Goal: Transaction & Acquisition: Purchase product/service

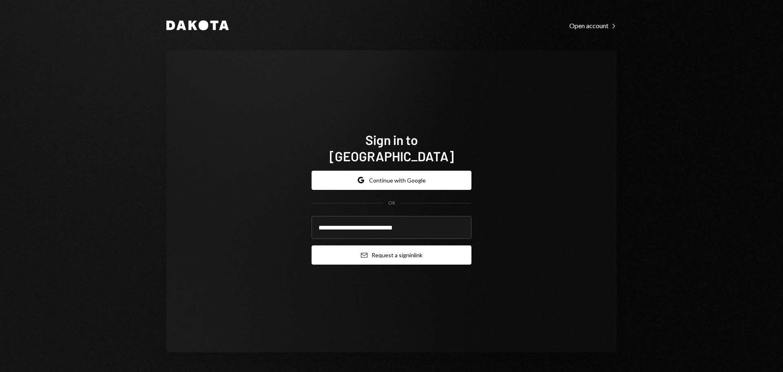
type input "**********"
click at [341, 246] on button "Email Request a sign in link" at bounding box center [392, 254] width 160 height 19
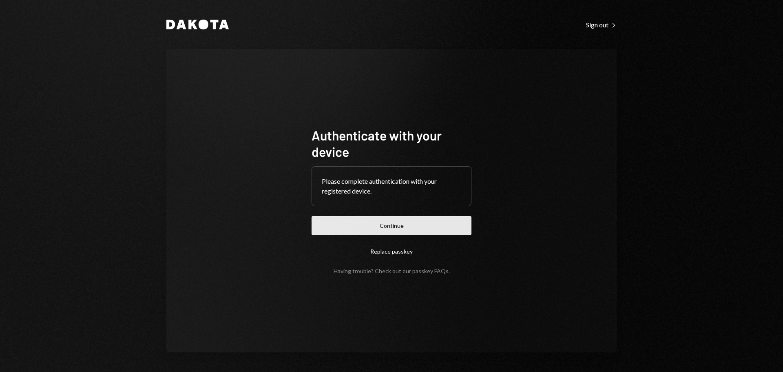
click at [425, 226] on button "Continue" at bounding box center [392, 225] width 160 height 19
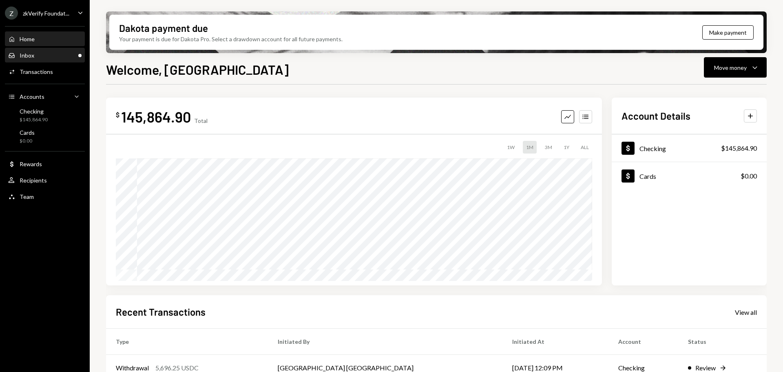
click at [47, 54] on div "Inbox Inbox" at bounding box center [44, 55] width 73 height 7
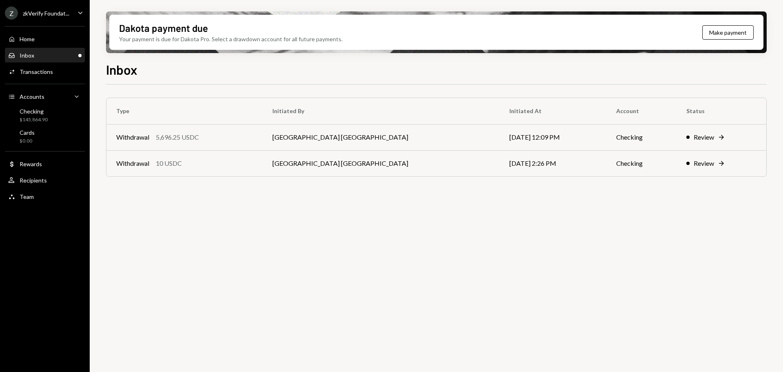
click at [53, 20] on ul "Z zkVerify Foundat... Caret Down Home Home Inbox Inbox Activities Transactions …" at bounding box center [45, 102] width 90 height 205
click at [54, 14] on div "zkVerify Foundat..." at bounding box center [46, 13] width 47 height 7
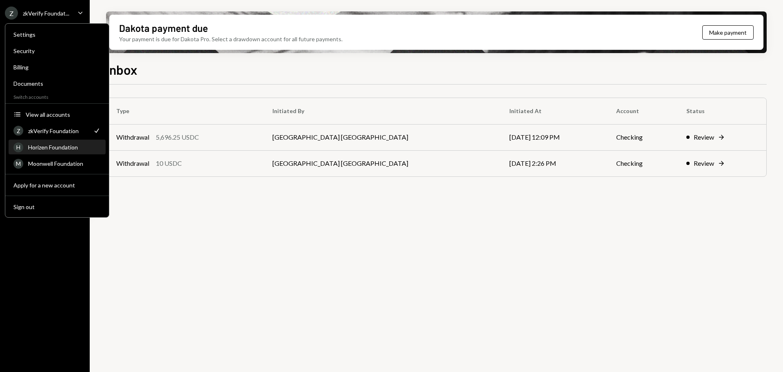
click at [57, 148] on div "Horizen Foundation" at bounding box center [64, 147] width 73 height 7
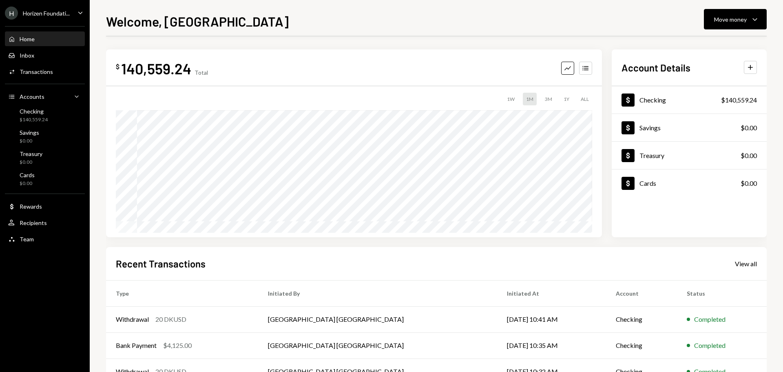
scroll to position [41, 0]
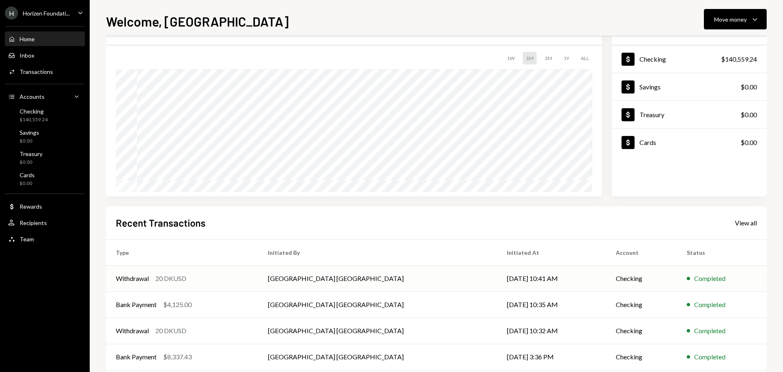
click at [248, 281] on div "Withdrawal 20 DKUSD" at bounding box center [182, 278] width 133 height 10
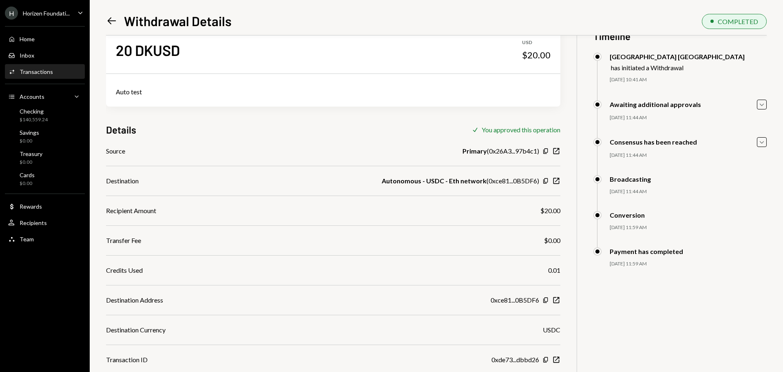
scroll to position [41, 0]
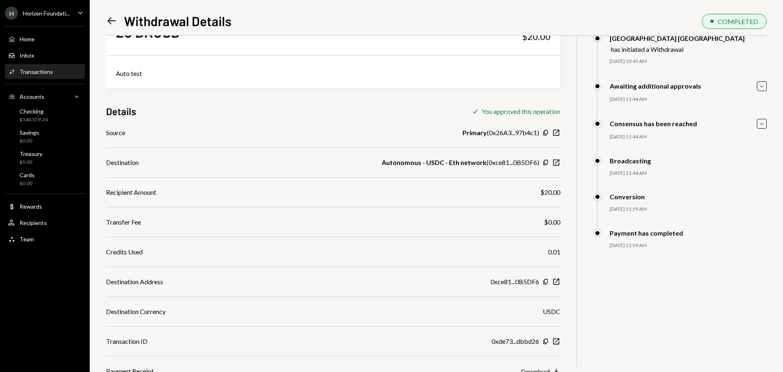
click at [112, 28] on div "Left Arrow Withdrawal Details" at bounding box center [169, 21] width 126 height 16
click at [112, 20] on icon "Left Arrow" at bounding box center [111, 20] width 11 height 11
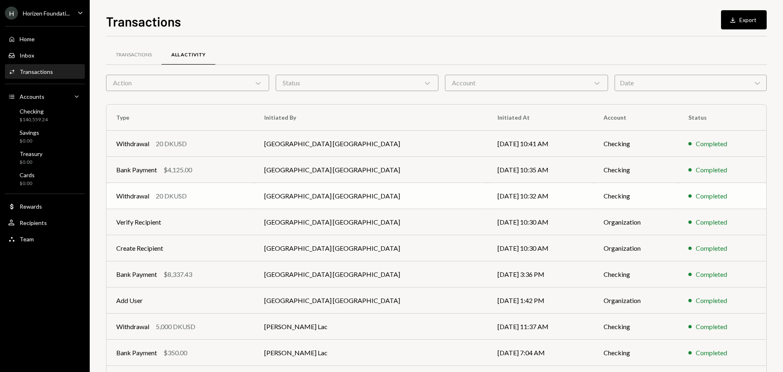
click at [255, 203] on td "Withdrawal 20 DKUSD" at bounding box center [180, 196] width 148 height 26
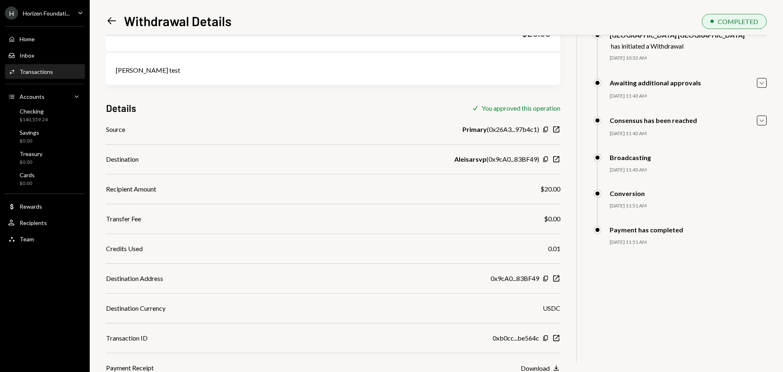
scroll to position [45, 0]
click at [556, 337] on icon "button" at bounding box center [557, 337] width 6 height 6
drag, startPoint x: 541, startPoint y: 188, endPoint x: 563, endPoint y: 189, distance: 22.8
click at [563, 189] on div "20 DKUSD USD $20.00 Alesia test Details Check You approved this operation Sourc…" at bounding box center [436, 181] width 661 height 381
click at [34, 121] on div "$140,559.24" at bounding box center [34, 119] width 28 height 7
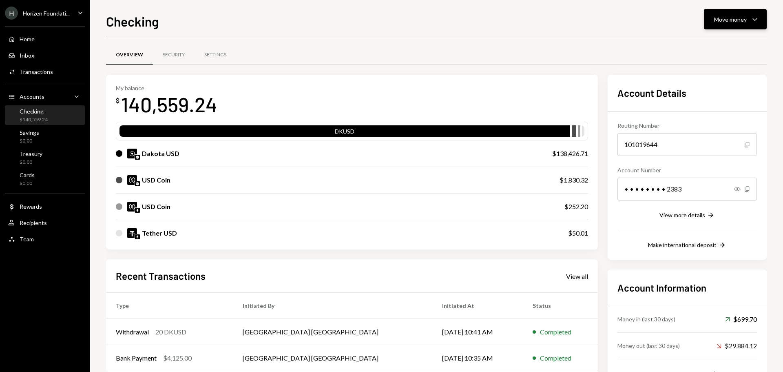
click at [737, 21] on div "Move money" at bounding box center [730, 19] width 33 height 9
click at [721, 45] on div "Send" at bounding box center [729, 44] width 60 height 9
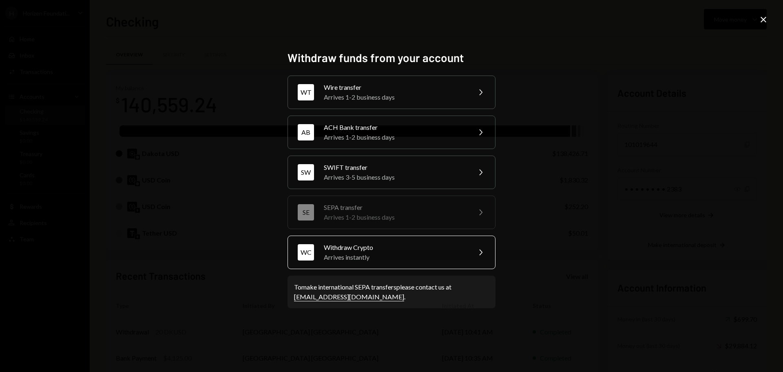
click at [352, 254] on div "Arrives instantly" at bounding box center [395, 257] width 142 height 10
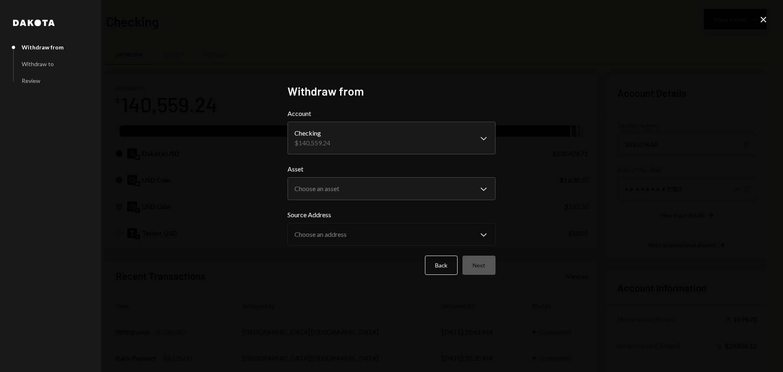
click at [763, 19] on icon "Close" at bounding box center [764, 20] width 10 height 10
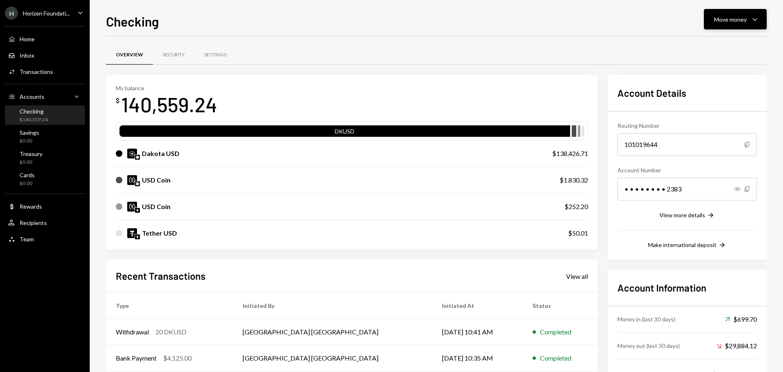
click at [730, 19] on div "Move money" at bounding box center [730, 19] width 33 height 9
click at [719, 41] on div "Send" at bounding box center [729, 44] width 60 height 9
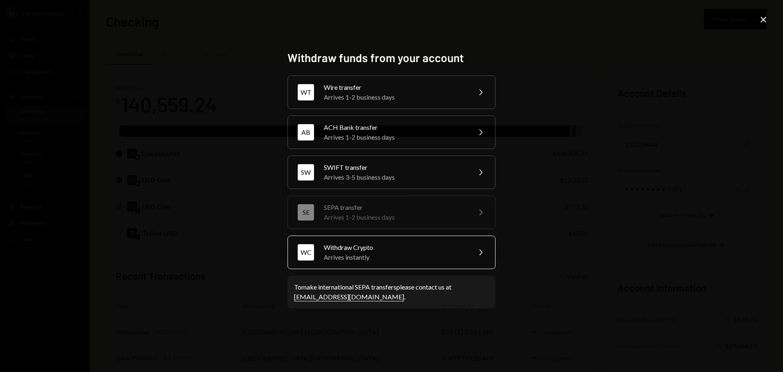
click at [337, 263] on div "WC Withdraw Crypto Arrives instantly Chevron Right" at bounding box center [392, 251] width 208 height 33
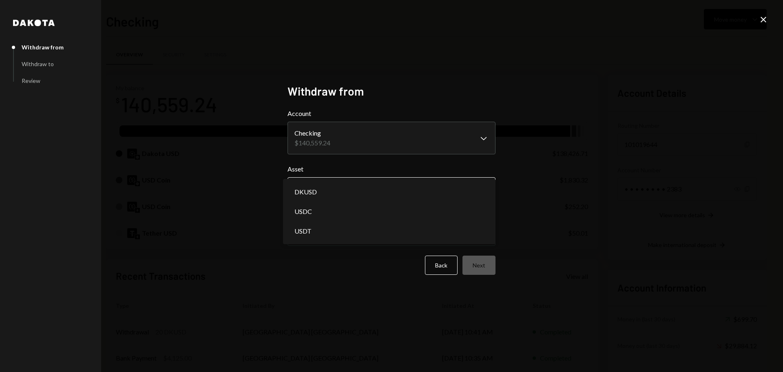
click at [332, 188] on body "H Horizen Foundati... Caret Down Home Home Inbox Inbox Activities Transactions …" at bounding box center [391, 186] width 783 height 372
select select "*****"
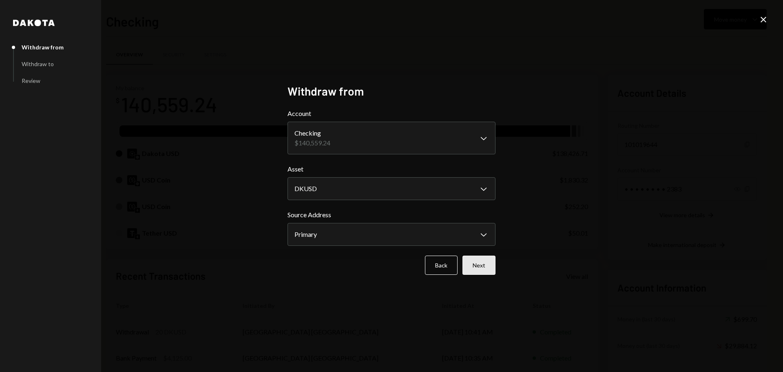
click at [488, 266] on button "Next" at bounding box center [479, 264] width 33 height 19
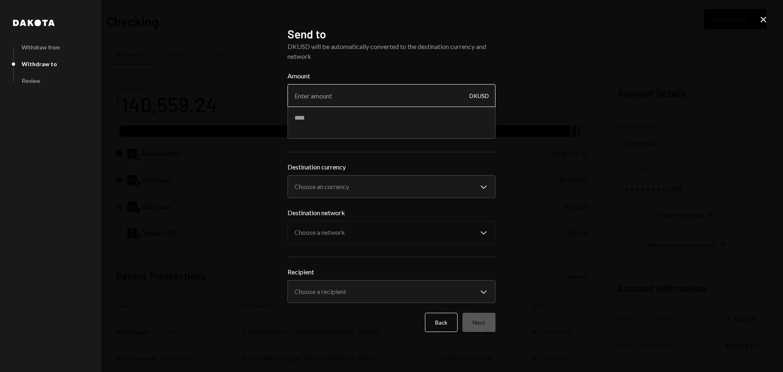
click at [340, 93] on input "Amount" at bounding box center [392, 95] width 208 height 23
type input "1380"
click at [341, 122] on textarea at bounding box center [392, 122] width 208 height 33
type textarea "**********"
click at [346, 193] on body "H Horizen Foundati... Caret Down Home Home Inbox Inbox Activities Transactions …" at bounding box center [391, 186] width 783 height 372
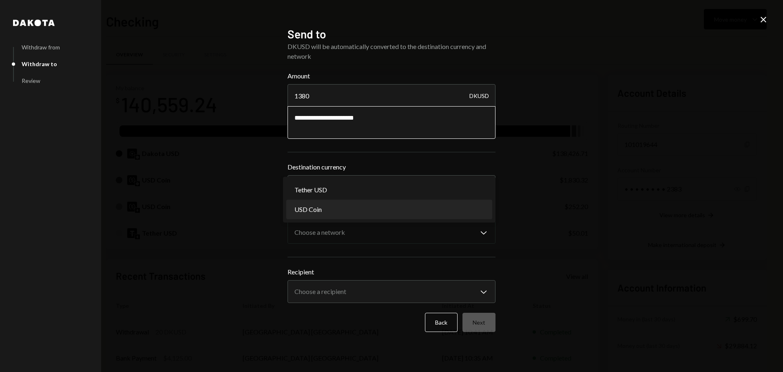
select select "****"
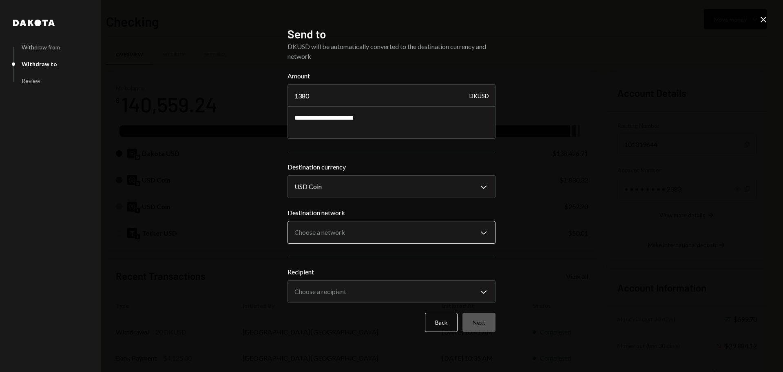
click at [342, 230] on body "H Horizen Foundati... Caret Down Home Home Inbox Inbox Activities Transactions …" at bounding box center [391, 186] width 783 height 372
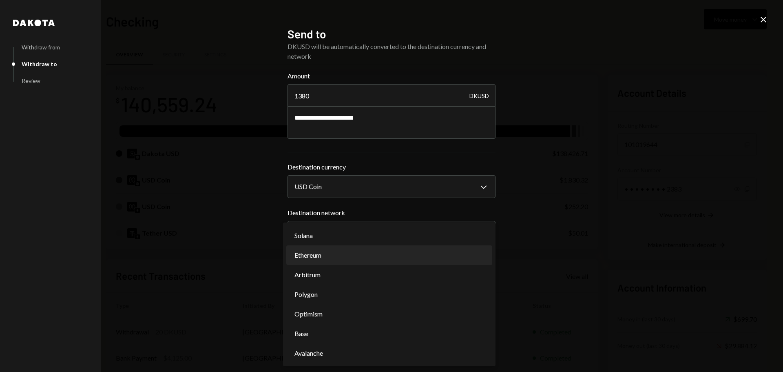
select select "**********"
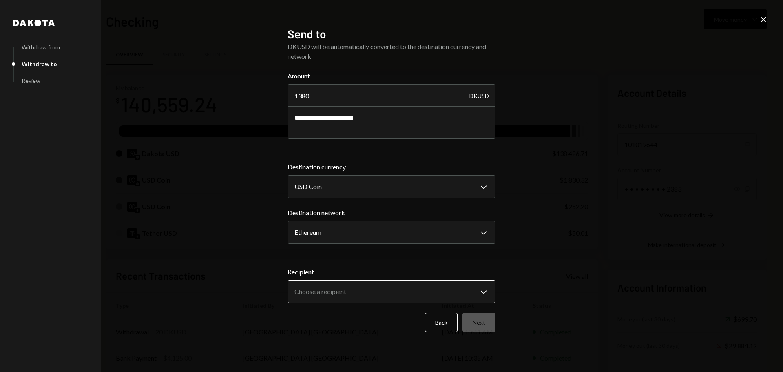
click at [337, 288] on body "H Horizen Foundati... Caret Down Home Home Inbox Inbox Activities Transactions …" at bounding box center [391, 186] width 783 height 372
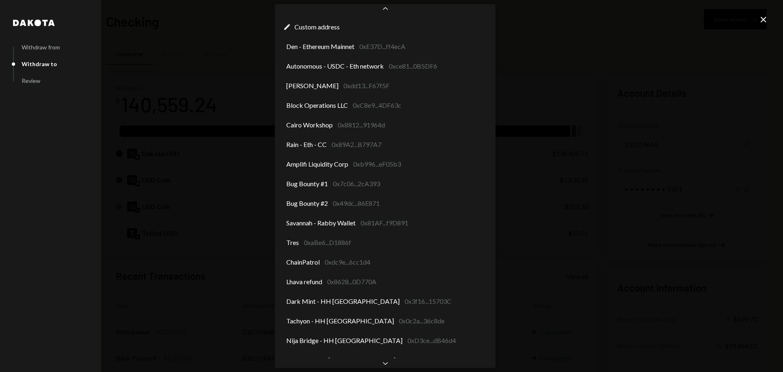
scroll to position [44, 0]
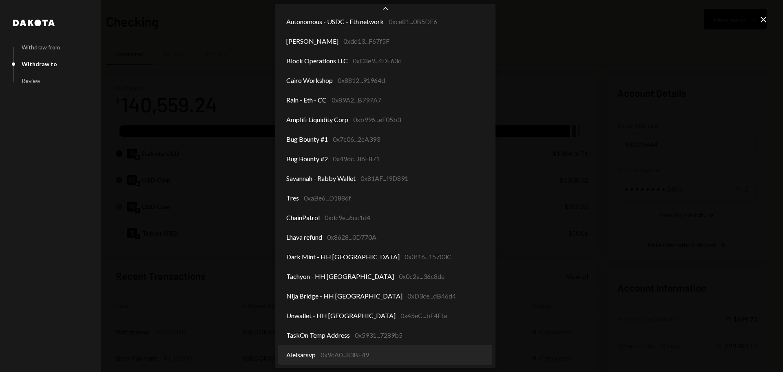
select select "**********"
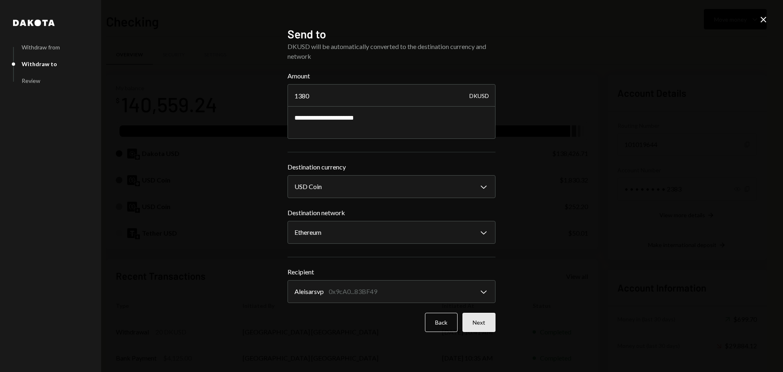
click at [484, 328] on button "Next" at bounding box center [479, 321] width 33 height 19
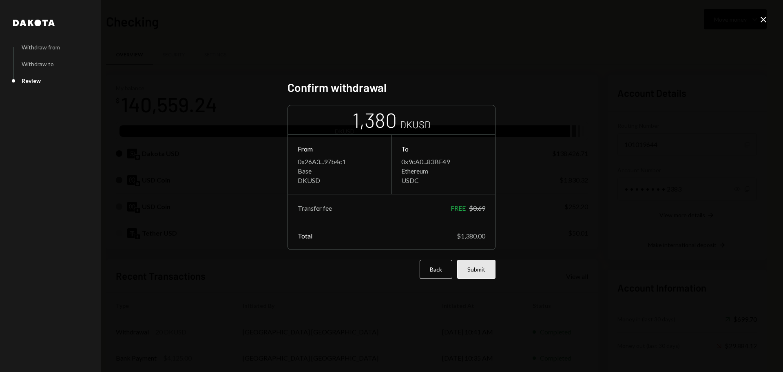
click at [480, 269] on button "Submit" at bounding box center [476, 268] width 38 height 19
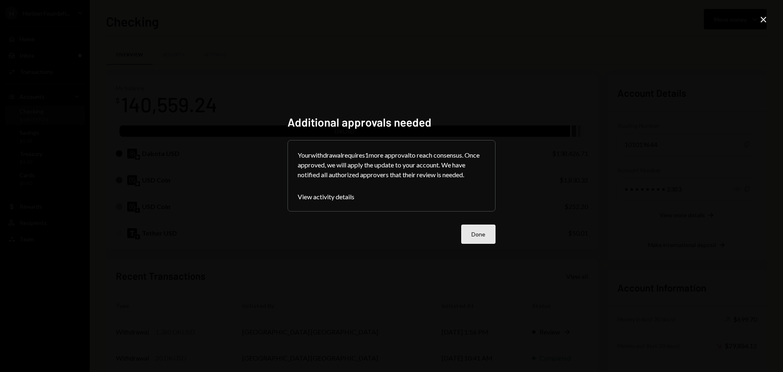
click at [462, 236] on button "Done" at bounding box center [478, 233] width 34 height 19
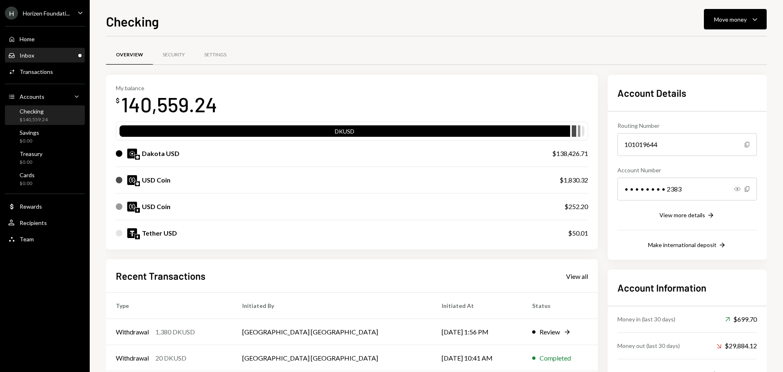
click at [30, 57] on div "Inbox" at bounding box center [27, 55] width 15 height 7
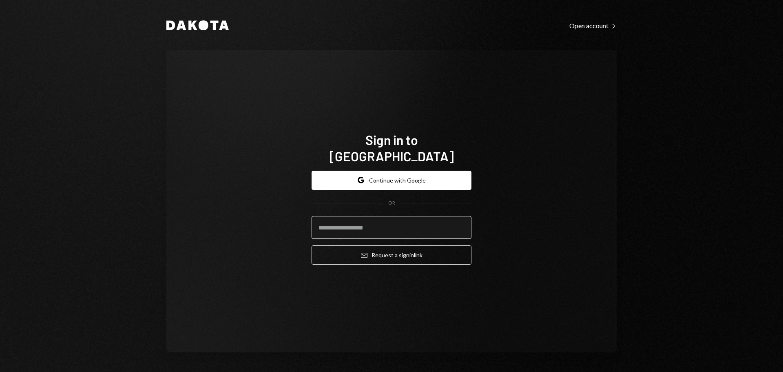
click at [338, 219] on input "email" at bounding box center [392, 227] width 160 height 23
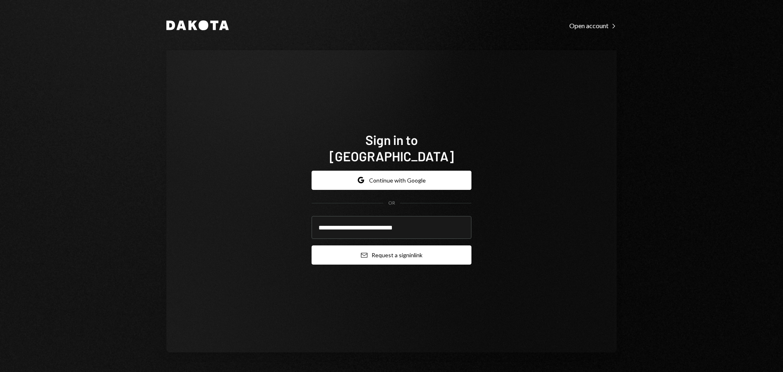
type input "**********"
click at [370, 253] on button "Email Request a sign in link" at bounding box center [392, 254] width 160 height 19
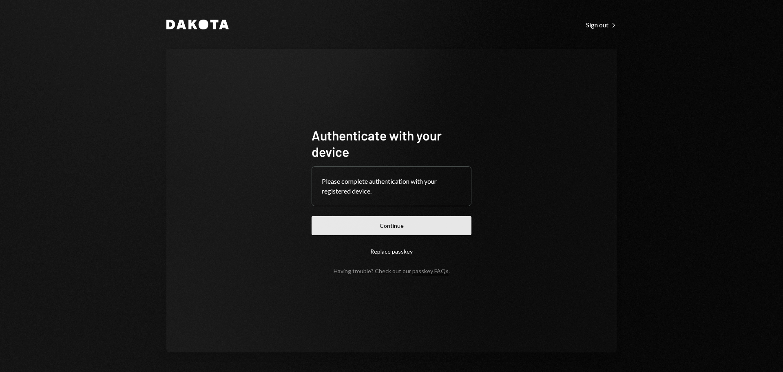
click at [431, 219] on button "Continue" at bounding box center [392, 225] width 160 height 19
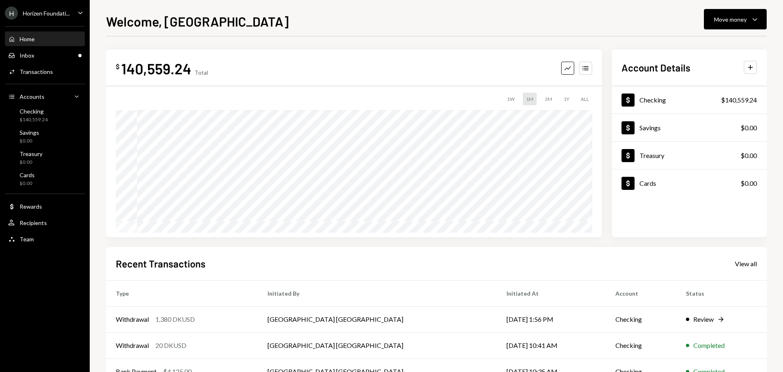
click at [48, 14] on div "Horizen Foundati..." at bounding box center [46, 13] width 47 height 7
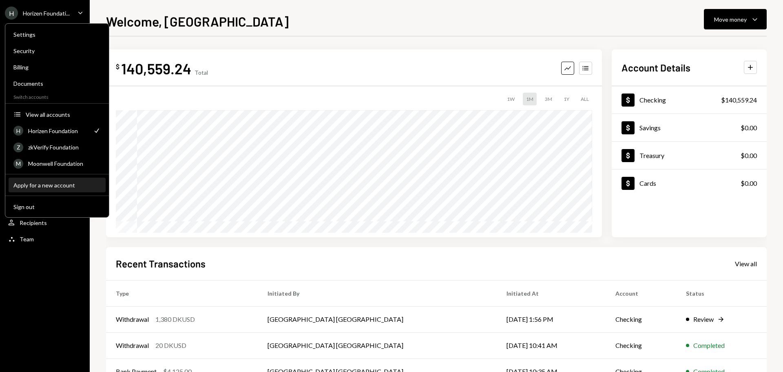
click at [50, 185] on div "Apply for a new account" at bounding box center [56, 185] width 87 height 7
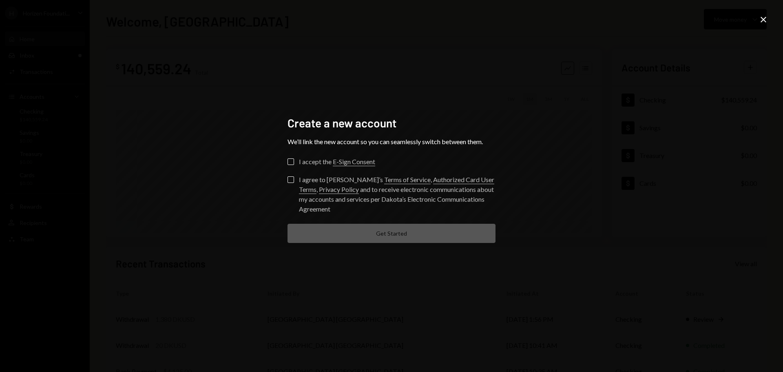
click at [761, 19] on icon "Close" at bounding box center [764, 20] width 10 height 10
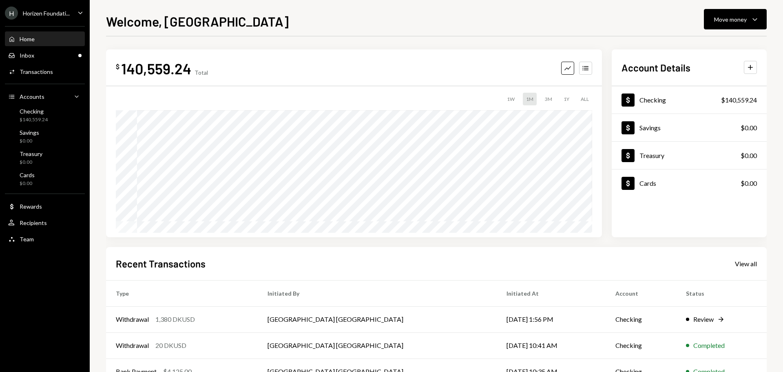
click at [40, 12] on div "Horizen Foundati..." at bounding box center [46, 13] width 47 height 7
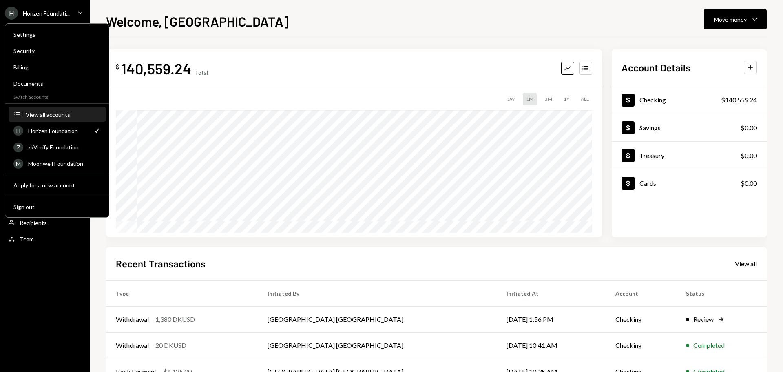
click at [53, 117] on div "View all accounts" at bounding box center [63, 114] width 75 height 7
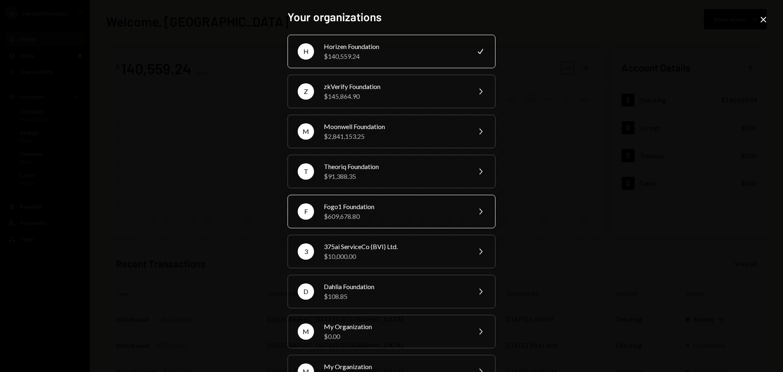
click at [376, 214] on div "$609,678.80" at bounding box center [395, 216] width 142 height 10
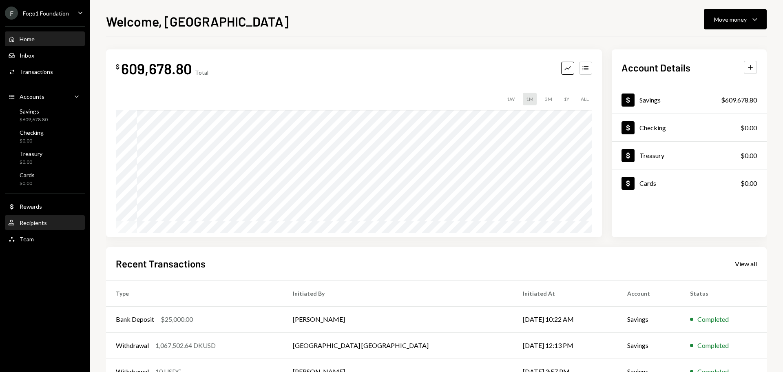
click at [46, 222] on div "Recipients" at bounding box center [33, 222] width 27 height 7
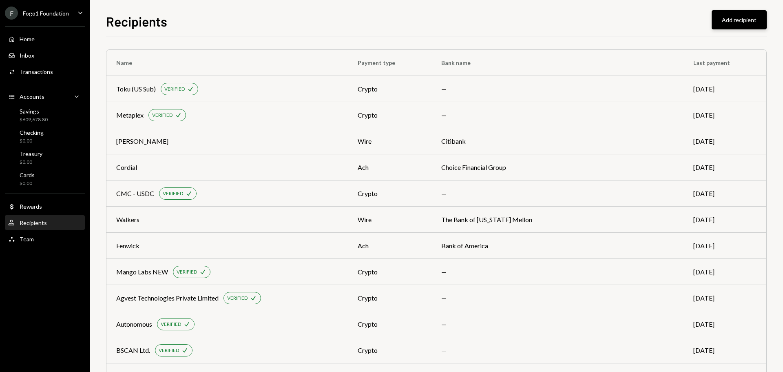
click at [735, 22] on button "Add recipient" at bounding box center [739, 19] width 55 height 19
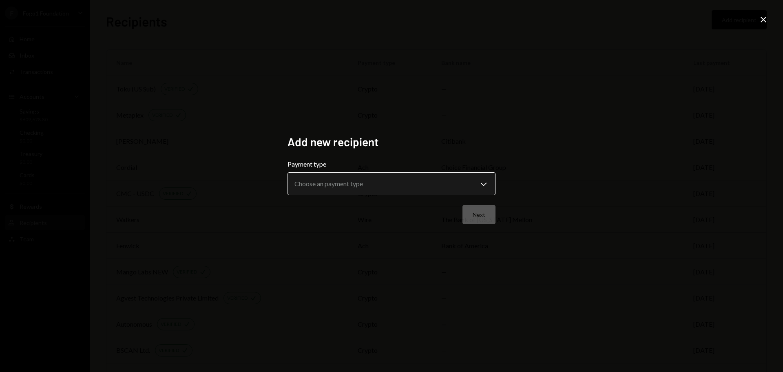
click at [401, 193] on body "F Fogo1 Foundation Caret Down Home Home Inbox Inbox Activities Transactions Acc…" at bounding box center [391, 186] width 783 height 372
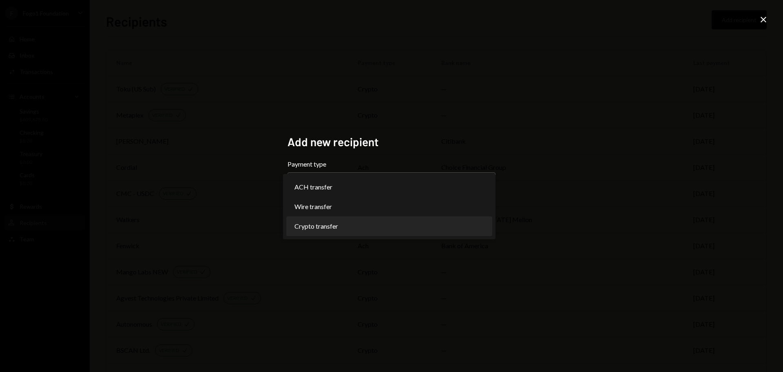
select select "******"
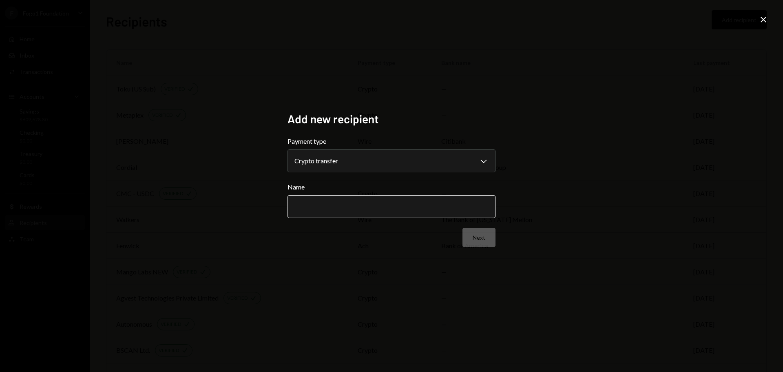
click at [334, 207] on input "Name" at bounding box center [392, 206] width 208 height 23
type input "**********"
click at [483, 240] on button "Next" at bounding box center [479, 237] width 33 height 19
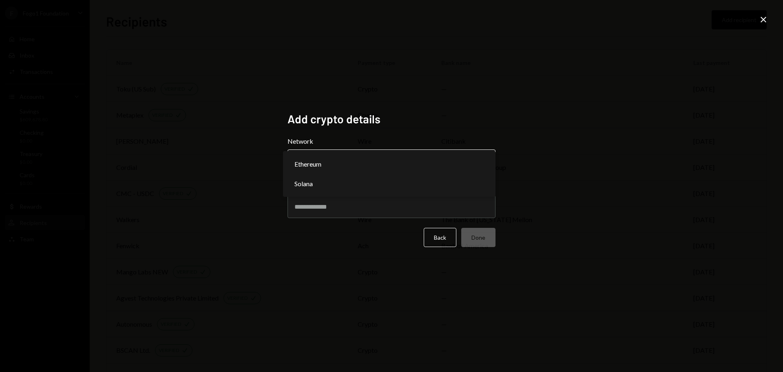
click at [333, 162] on body "F Fogo1 Foundation Caret Down Home Home Inbox Inbox Activities Transactions Acc…" at bounding box center [391, 186] width 783 height 372
select select "**********"
click at [321, 208] on input "Address" at bounding box center [392, 206] width 208 height 23
click at [326, 206] on input "Address" at bounding box center [392, 206] width 208 height 23
paste input "**********"
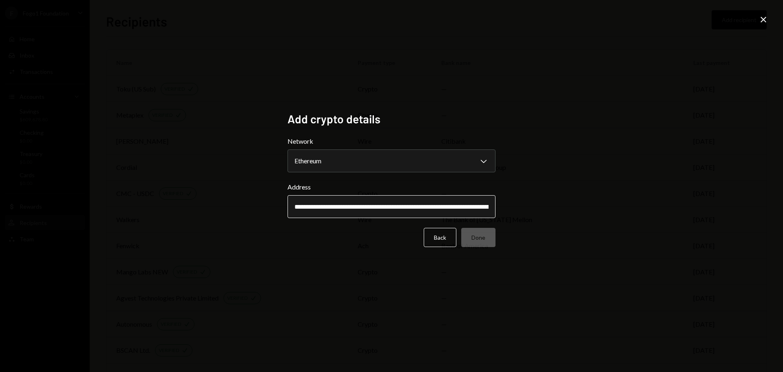
scroll to position [0, 133]
click at [203, 243] on div "**********" at bounding box center [391, 186] width 783 height 372
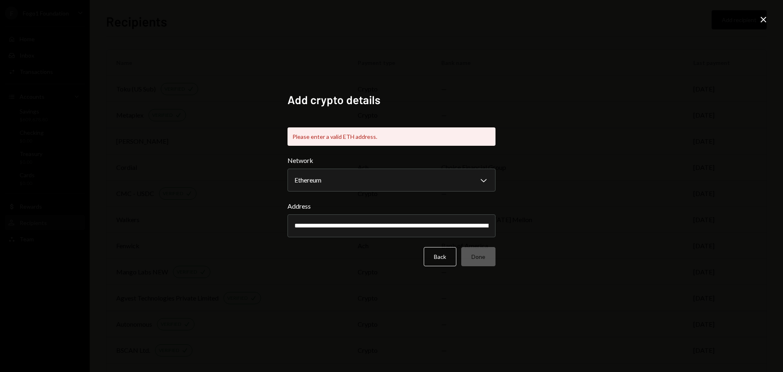
drag, startPoint x: 458, startPoint y: 225, endPoint x: 284, endPoint y: 225, distance: 174.2
click at [284, 225] on div "**********" at bounding box center [392, 186] width 228 height 206
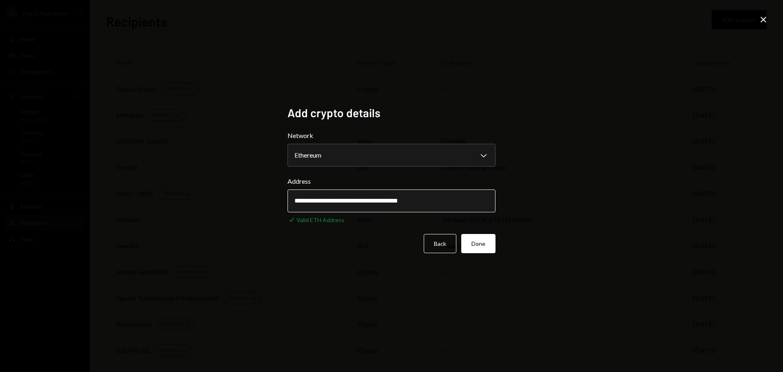
click at [297, 199] on input "**********" at bounding box center [392, 200] width 208 height 23
type input "**********"
click at [474, 247] on button "Done" at bounding box center [478, 243] width 34 height 19
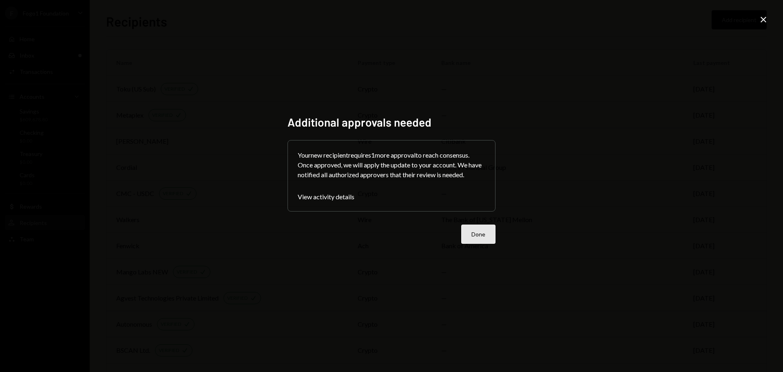
click at [474, 230] on button "Done" at bounding box center [478, 233] width 34 height 19
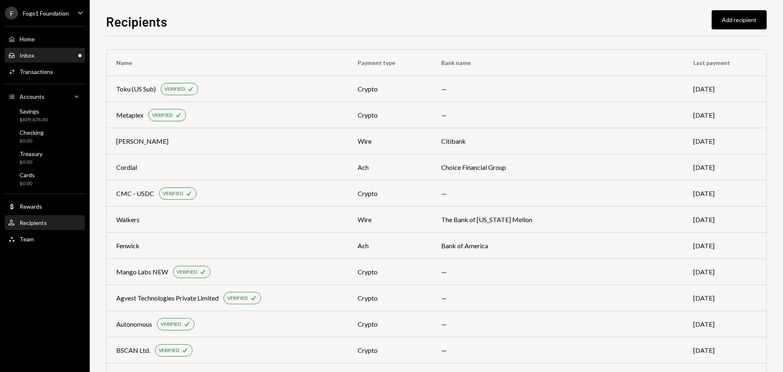
click at [66, 58] on div "Inbox Inbox" at bounding box center [44, 55] width 73 height 7
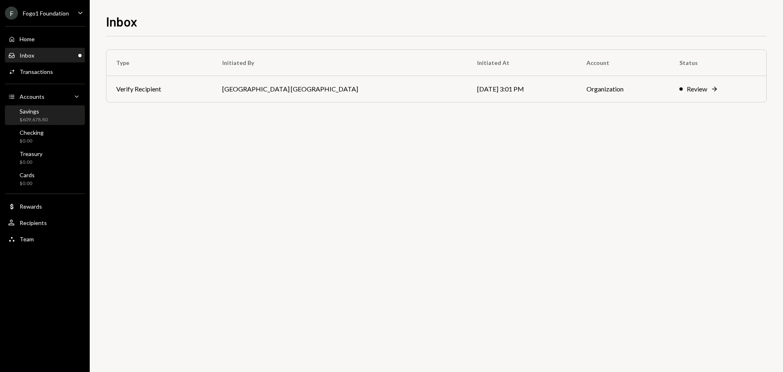
click at [34, 120] on div "$609,678.80" at bounding box center [34, 119] width 28 height 7
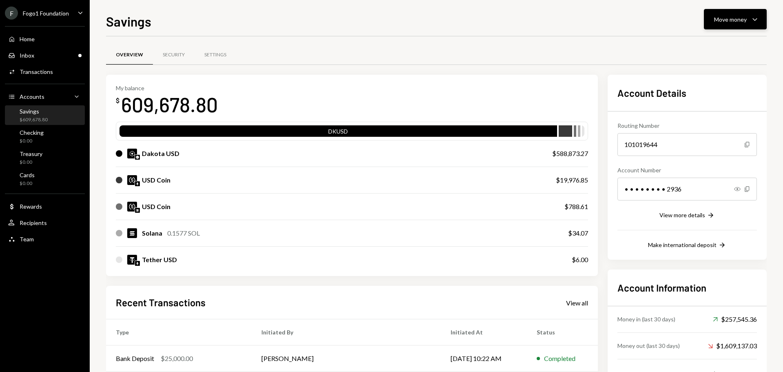
click at [730, 20] on div "Move money" at bounding box center [730, 19] width 33 height 9
click at [724, 38] on div "Withdraw Send" at bounding box center [723, 44] width 82 height 18
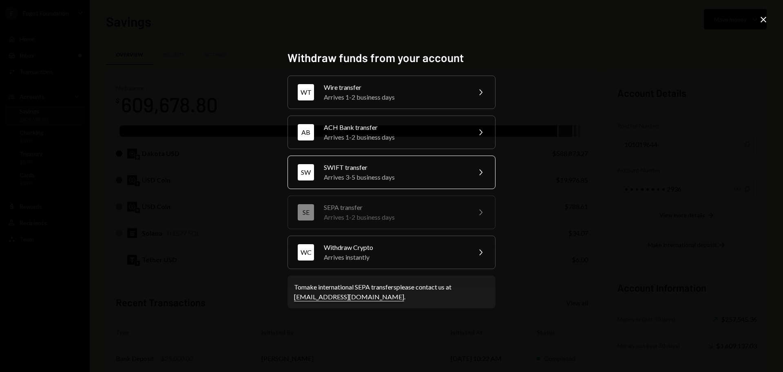
click at [336, 168] on div "SWIFT transfer" at bounding box center [395, 167] width 142 height 10
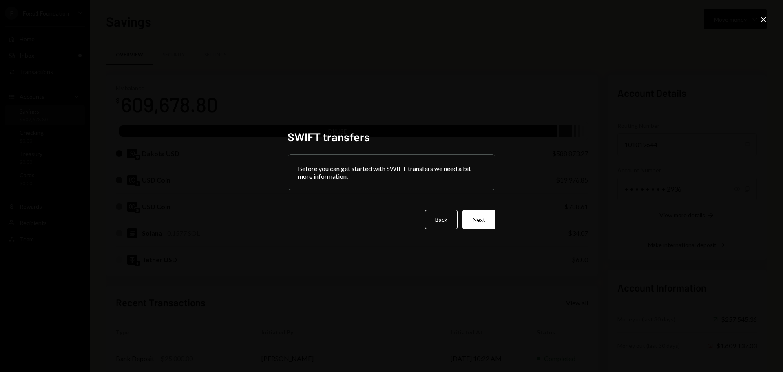
click at [766, 16] on icon "Close" at bounding box center [764, 20] width 10 height 10
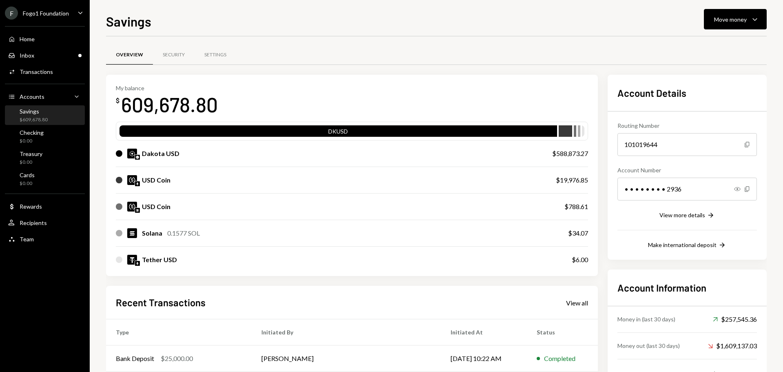
click at [36, 231] on div "Home Home Inbox Inbox Activities Transactions Accounts Accounts Caret Down Savi…" at bounding box center [45, 134] width 90 height 226
click at [39, 224] on div "Recipients" at bounding box center [33, 222] width 27 height 7
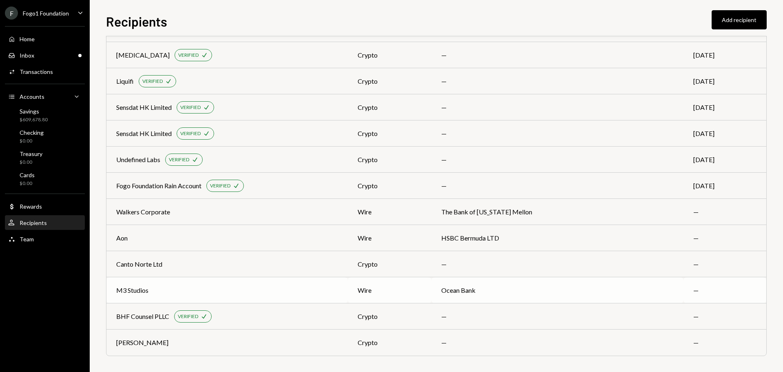
scroll to position [530, 0]
click at [130, 314] on div "BHF Counsel PLLC" at bounding box center [142, 316] width 53 height 10
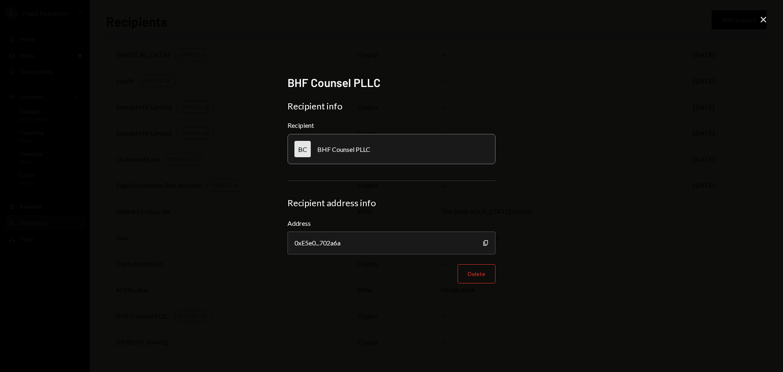
click at [767, 17] on icon "Close" at bounding box center [764, 20] width 10 height 10
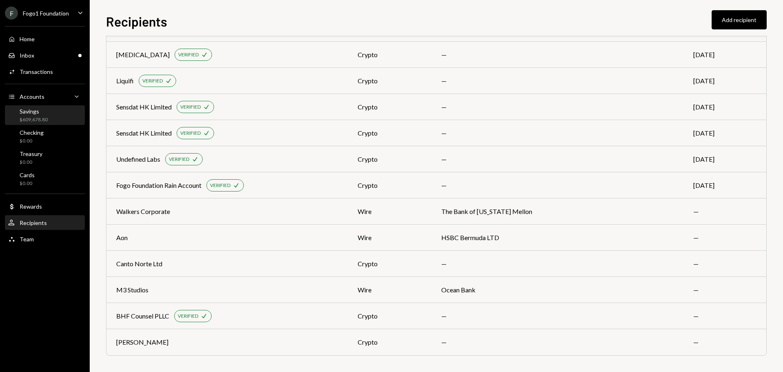
click at [45, 115] on div "Savings $609,678.80" at bounding box center [34, 116] width 28 height 16
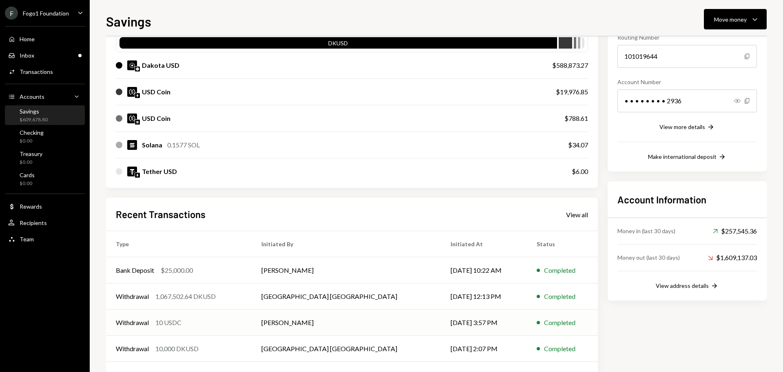
scroll to position [120, 0]
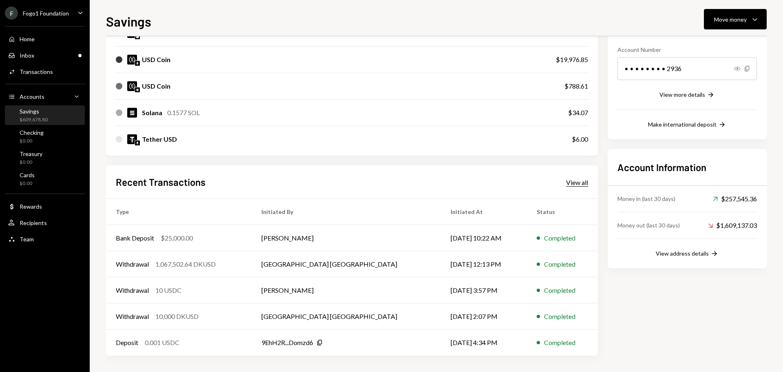
click at [576, 183] on div "View all" at bounding box center [577, 182] width 22 height 8
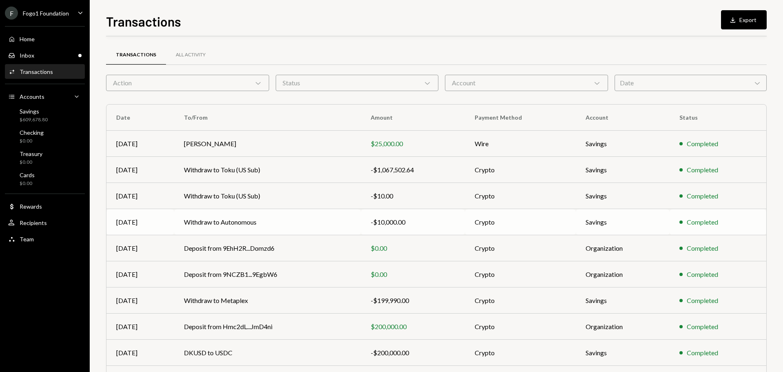
scroll to position [54, 0]
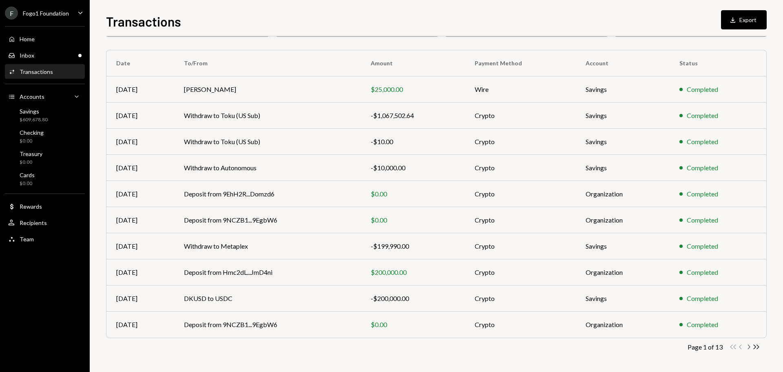
click at [751, 344] on icon "Chevron Right" at bounding box center [749, 347] width 8 height 8
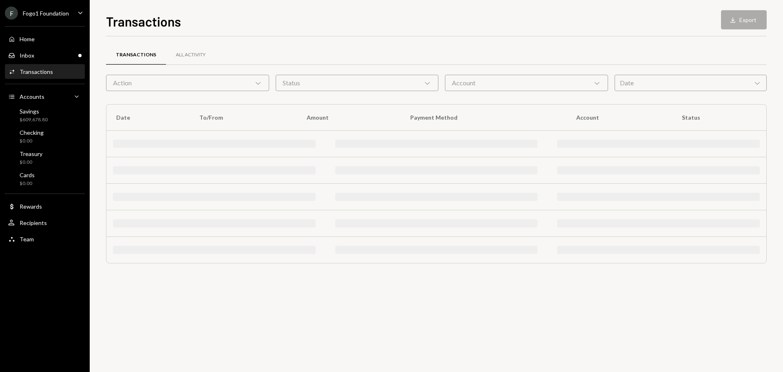
scroll to position [0, 0]
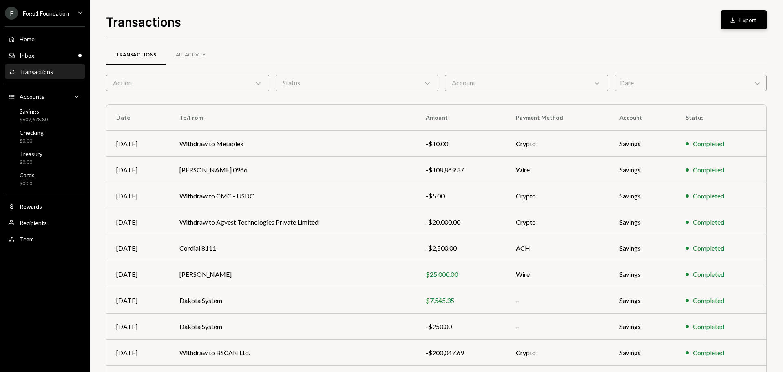
click at [744, 24] on button "Download Export" at bounding box center [744, 19] width 46 height 19
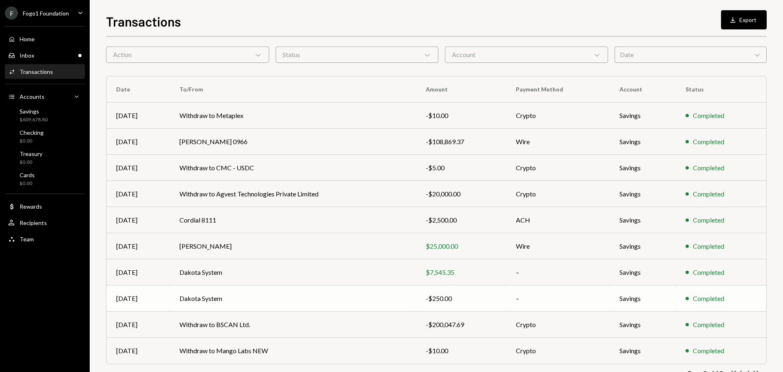
scroll to position [54, 0]
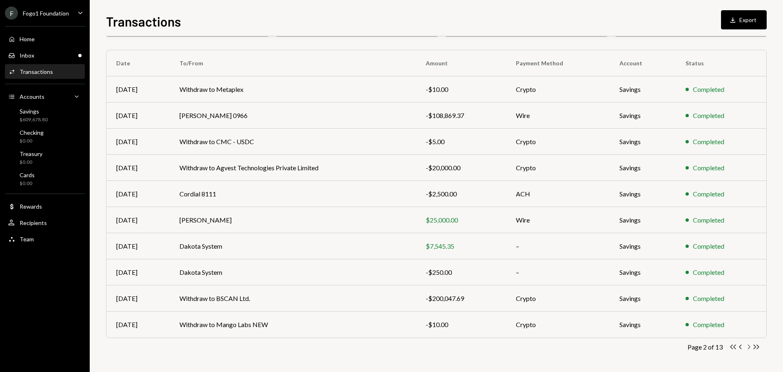
click at [747, 348] on icon "Chevron Right" at bounding box center [749, 347] width 8 height 8
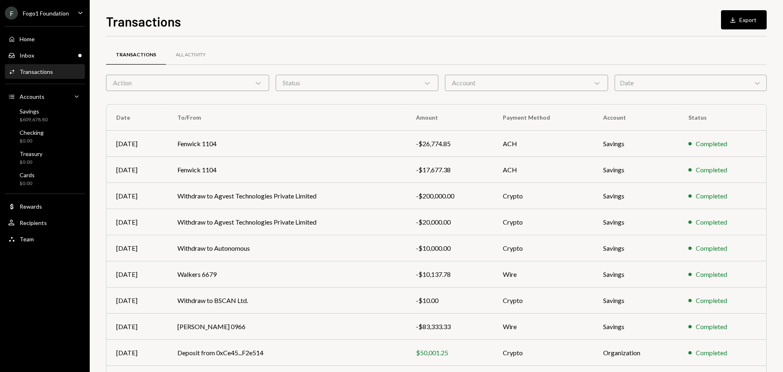
click at [747, 348] on div "Completed" at bounding box center [723, 353] width 68 height 10
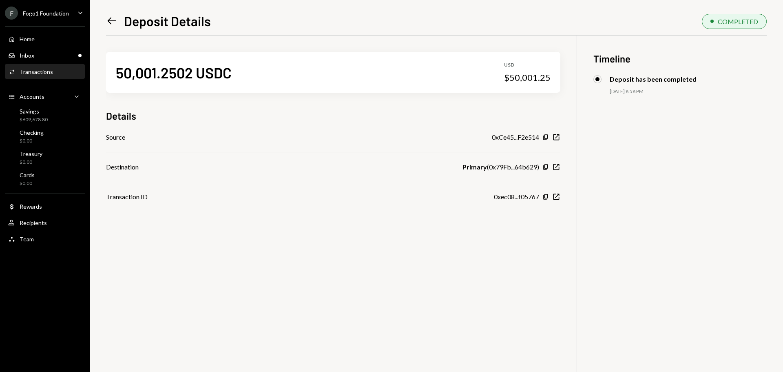
click at [114, 22] on icon "Left Arrow" at bounding box center [111, 20] width 11 height 11
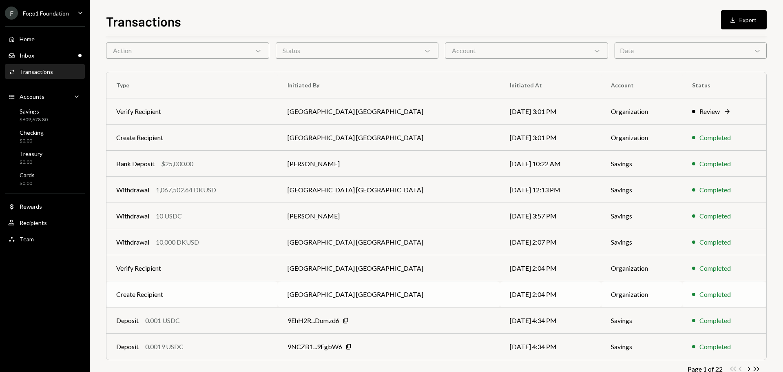
scroll to position [54, 0]
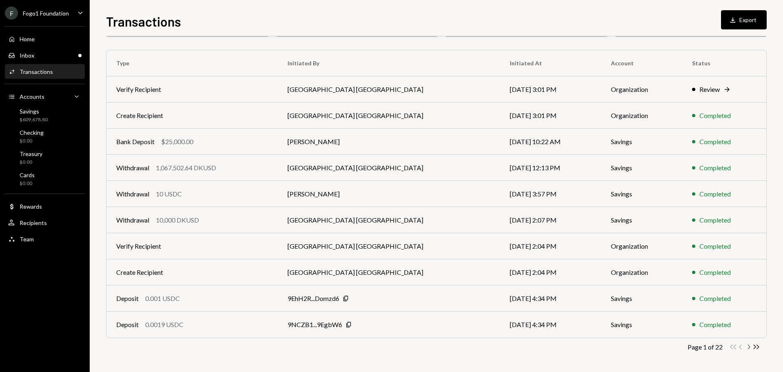
click at [747, 346] on icon "Chevron Right" at bounding box center [749, 347] width 8 height 8
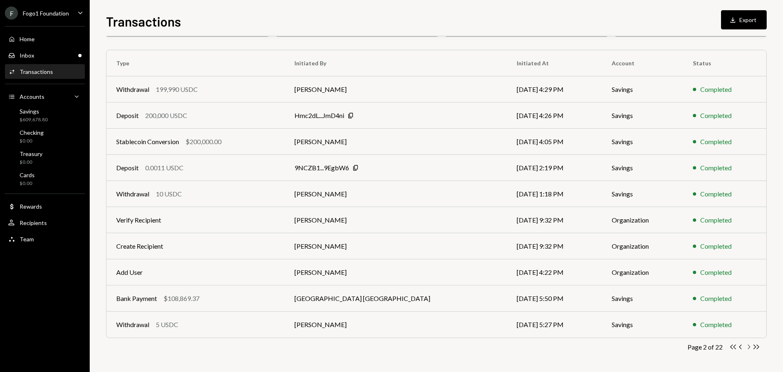
click at [749, 348] on icon "button" at bounding box center [749, 346] width 2 height 4
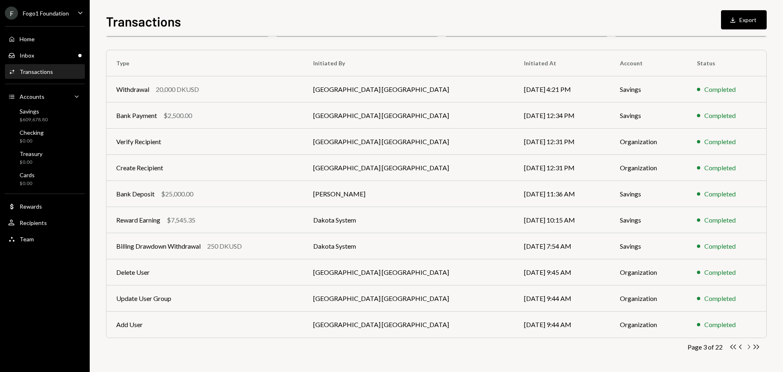
click at [748, 344] on icon "Chevron Right" at bounding box center [749, 347] width 8 height 8
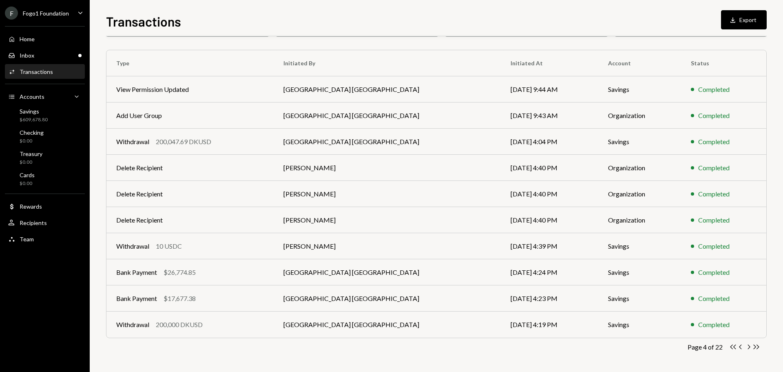
click at [748, 344] on icon "Chevron Right" at bounding box center [749, 347] width 8 height 8
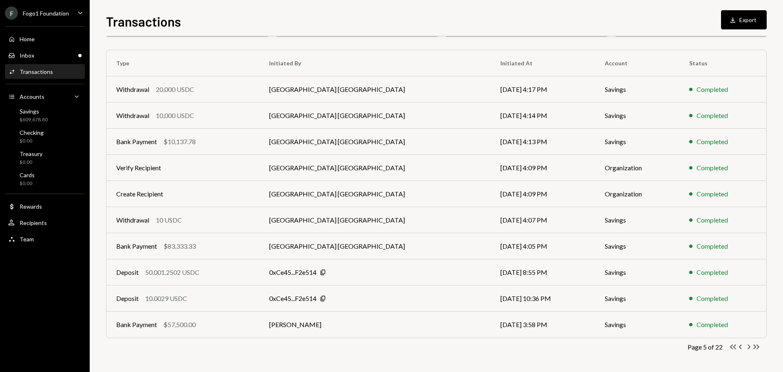
click at [748, 344] on icon "Chevron Right" at bounding box center [749, 347] width 8 height 8
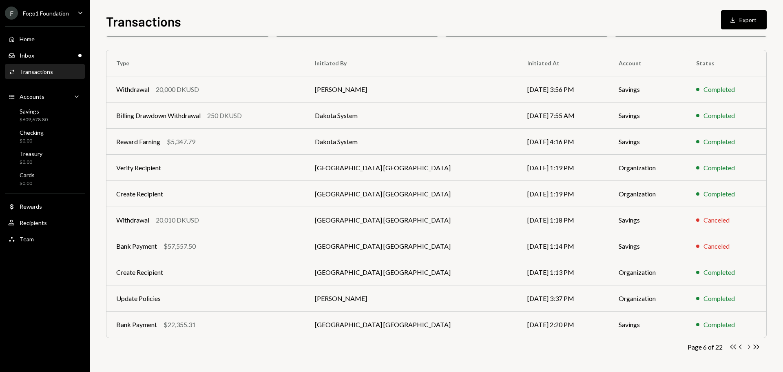
click at [748, 344] on icon "Chevron Right" at bounding box center [749, 347] width 8 height 8
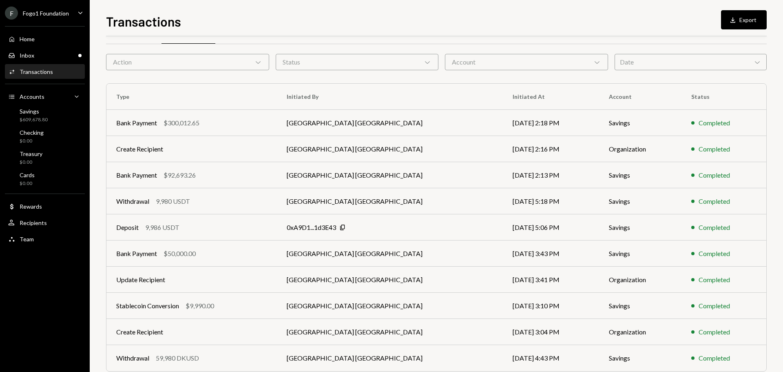
scroll to position [41, 0]
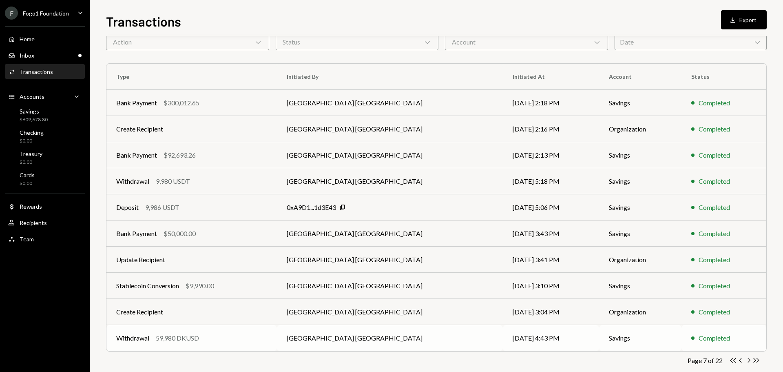
click at [277, 344] on td "Withdrawal 59,980 DKUSD" at bounding box center [191, 338] width 171 height 26
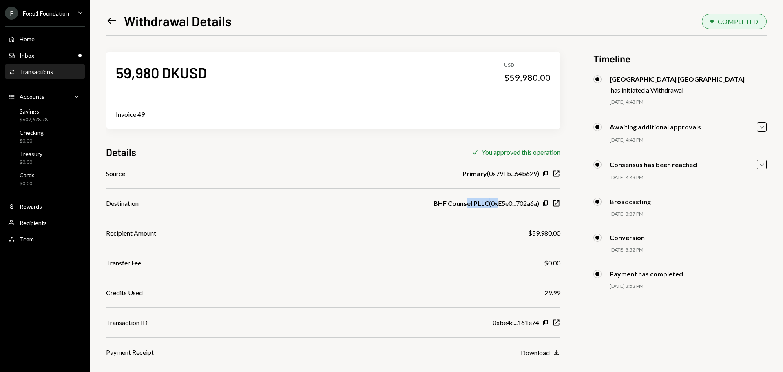
drag, startPoint x: 465, startPoint y: 202, endPoint x: 497, endPoint y: 204, distance: 32.7
click at [497, 204] on div "BHF Counsel PLLC ( 0xE5e0...702a6a )" at bounding box center [487, 203] width 106 height 10
click at [505, 205] on div "BHF Counsel PLLC ( 0xE5e0...702a6a )" at bounding box center [487, 203] width 106 height 10
drag, startPoint x: 487, startPoint y: 204, endPoint x: 539, endPoint y: 204, distance: 52.6
click at [539, 204] on div "BHF Counsel PLLC ( 0xE5e0...702a6a ) Copy New Window" at bounding box center [497, 203] width 127 height 10
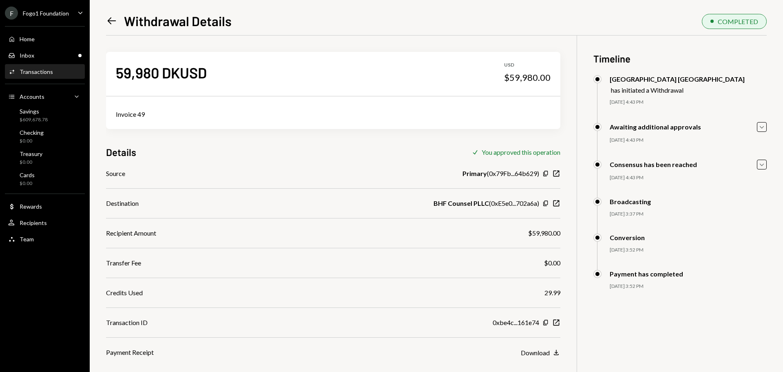
scroll to position [35, 0]
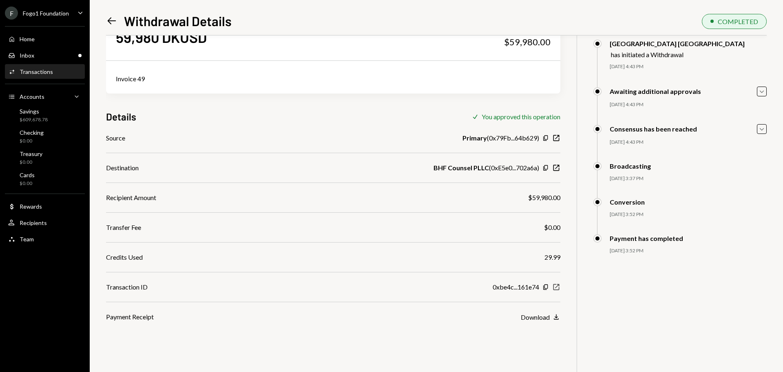
click at [554, 283] on icon "New Window" at bounding box center [556, 287] width 8 height 8
drag, startPoint x: 532, startPoint y: 197, endPoint x: 554, endPoint y: 195, distance: 22.1
click at [553, 197] on div "$59,980.00" at bounding box center [544, 198] width 32 height 10
drag, startPoint x: 523, startPoint y: 166, endPoint x: 531, endPoint y: 166, distance: 8.6
click at [531, 166] on div "BHF Counsel PLLC ( 0xE5e0...702a6a )" at bounding box center [487, 168] width 106 height 10
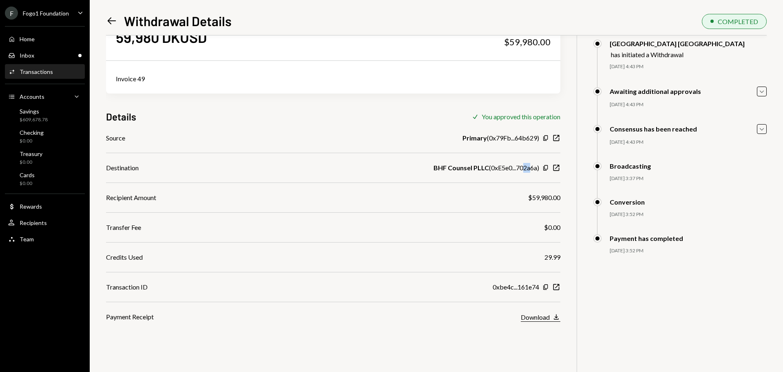
click at [541, 318] on div "Download" at bounding box center [535, 317] width 29 height 8
click at [51, 117] on div "Savings $609,678.78" at bounding box center [44, 116] width 73 height 16
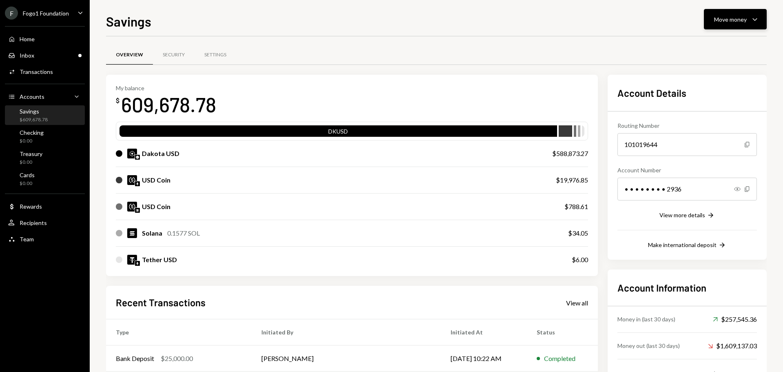
click at [725, 19] on div "Move money" at bounding box center [730, 19] width 33 height 9
click at [719, 40] on div "Send" at bounding box center [729, 44] width 60 height 9
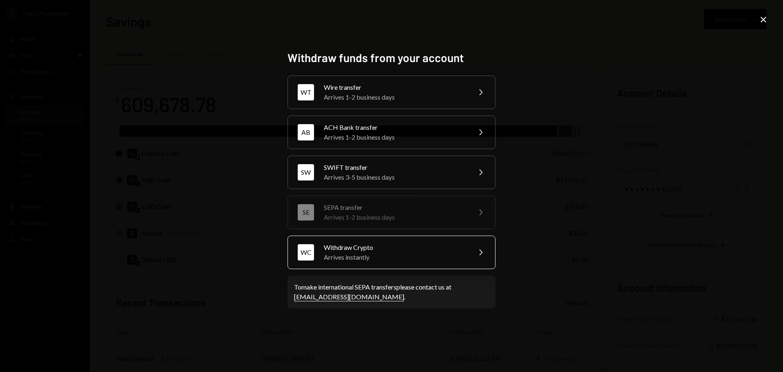
click at [336, 258] on div "Arrives instantly" at bounding box center [395, 257] width 142 height 10
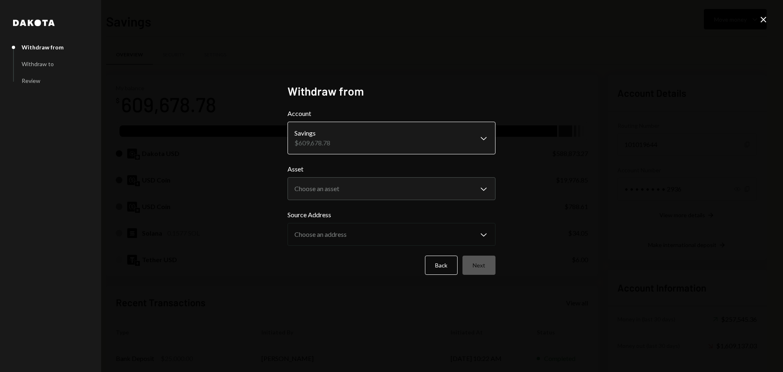
click at [410, 138] on body "F Fogo1 Foundation Caret Down Home Home Inbox Inbox Activities Transactions Acc…" at bounding box center [391, 186] width 783 height 372
click at [400, 188] on body "F Fogo1 Foundation Caret Down Home Home Inbox Inbox Activities Transactions Acc…" at bounding box center [391, 186] width 783 height 372
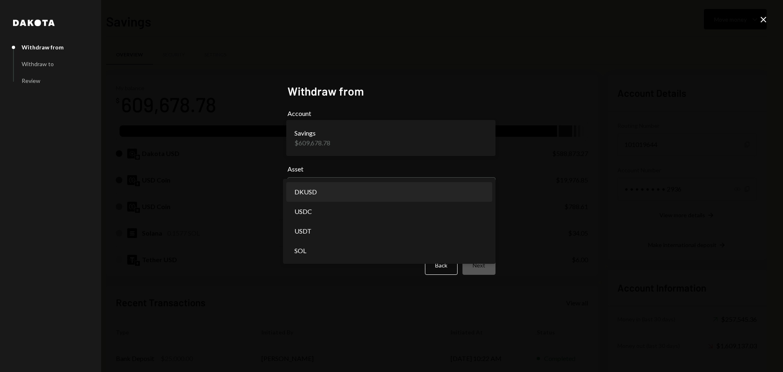
select select "*****"
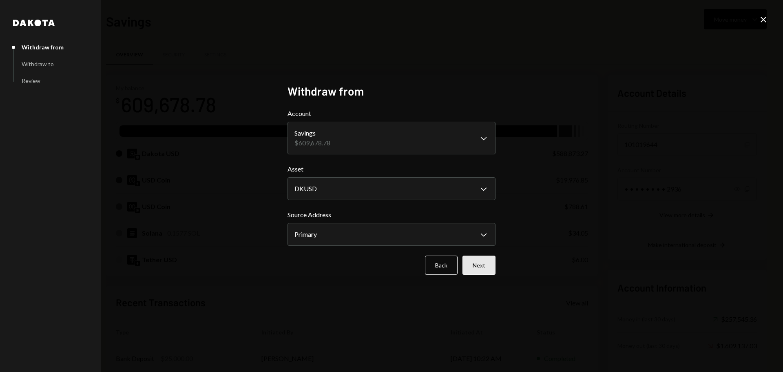
click at [473, 262] on button "Next" at bounding box center [479, 264] width 33 height 19
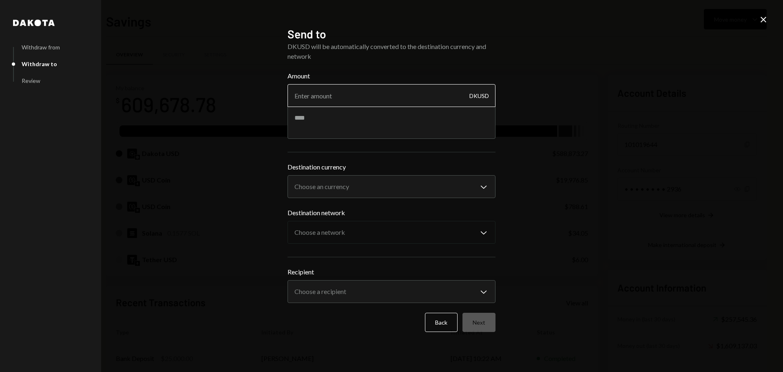
click at [367, 100] on input "Amount" at bounding box center [392, 95] width 208 height 23
type input "60000"
click at [368, 121] on textarea at bounding box center [392, 122] width 208 height 33
type textarea "***"
click at [369, 184] on body "F Fogo1 Foundation Caret Down Home Home Inbox Inbox Activities Transactions Acc…" at bounding box center [391, 186] width 783 height 372
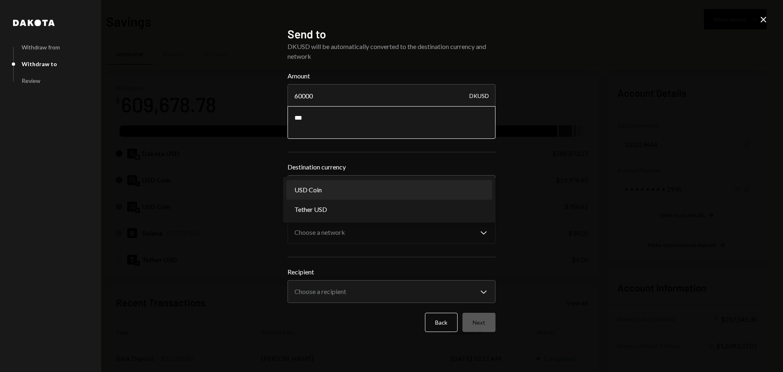
select select "****"
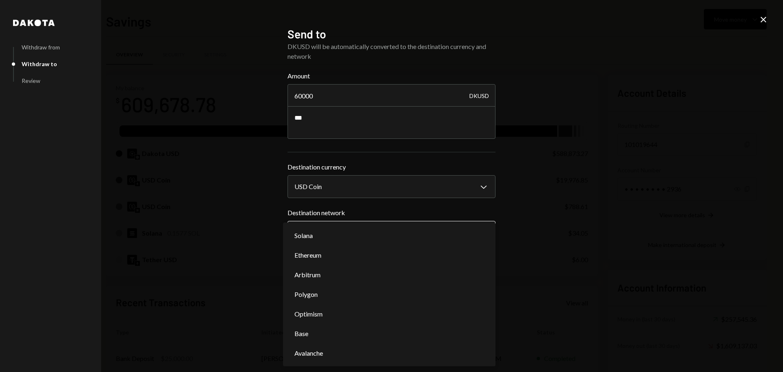
click at [349, 230] on body "F Fogo1 Foundation Caret Down Home Home Inbox Inbox Activities Transactions Acc…" at bounding box center [391, 186] width 783 height 372
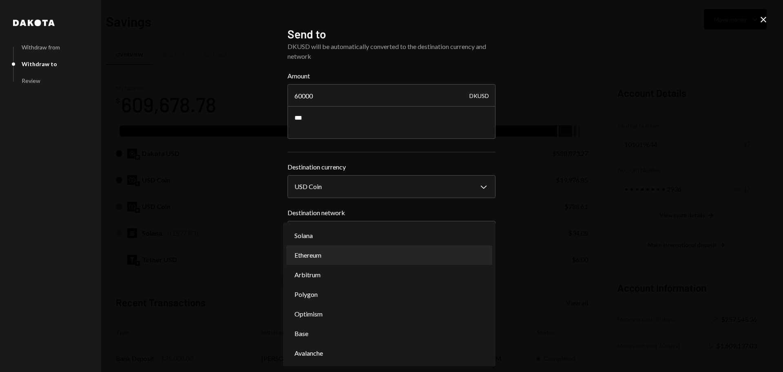
select select "**********"
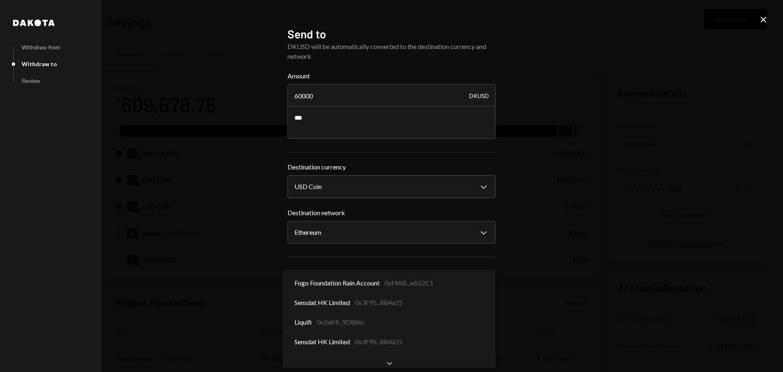
click at [367, 294] on body "F Fogo1 Foundation Caret Down Home Home Inbox Inbox Activities Transactions Acc…" at bounding box center [391, 186] width 783 height 372
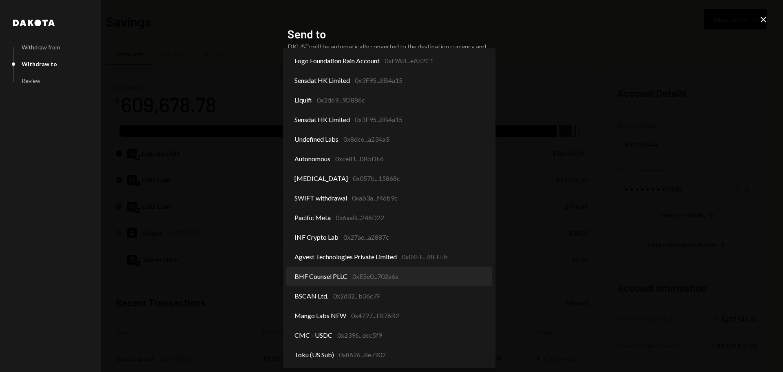
select select "**********"
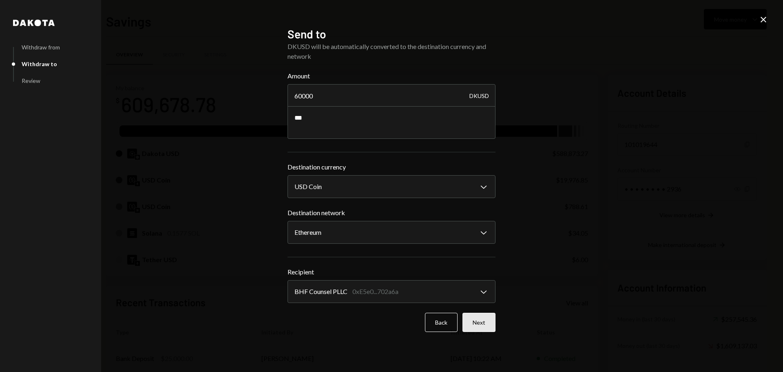
click at [481, 323] on button "Next" at bounding box center [479, 321] width 33 height 19
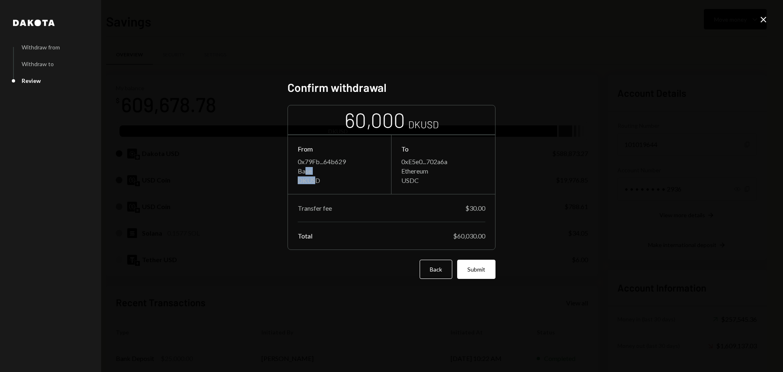
drag, startPoint x: 305, startPoint y: 171, endPoint x: 363, endPoint y: 183, distance: 59.4
click at [317, 183] on div "0x79Fb...64b629 Base DKUSD" at bounding box center [340, 170] width 84 height 27
click at [414, 175] on div "0xE5e0...702a6a Ethereum USDC" at bounding box center [443, 170] width 84 height 27
click at [480, 272] on button "Submit" at bounding box center [476, 268] width 38 height 19
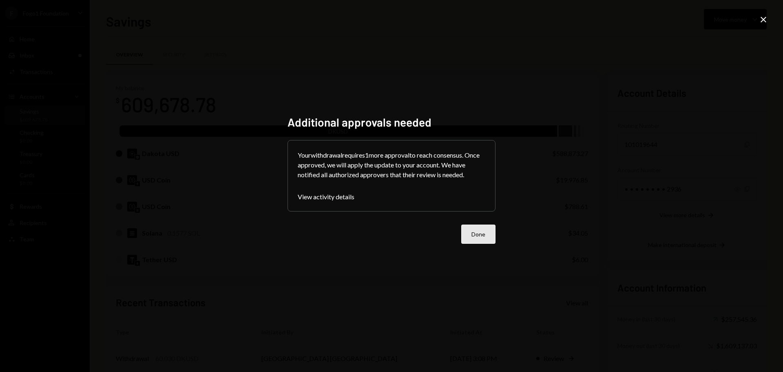
click at [481, 239] on button "Done" at bounding box center [478, 233] width 34 height 19
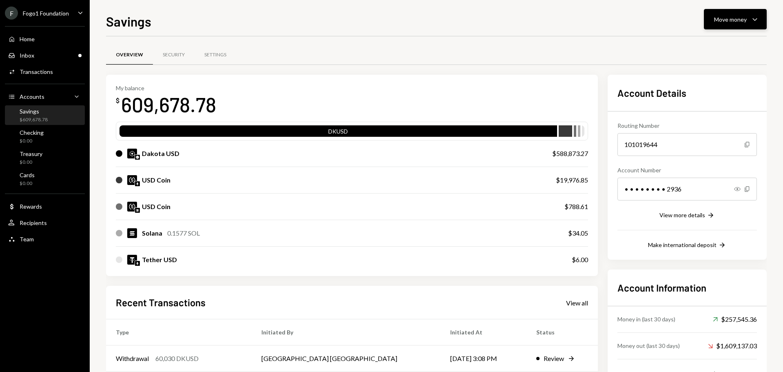
click at [735, 23] on div "Move money Caret Down" at bounding box center [735, 19] width 42 height 10
click at [711, 44] on div "Send" at bounding box center [729, 44] width 60 height 9
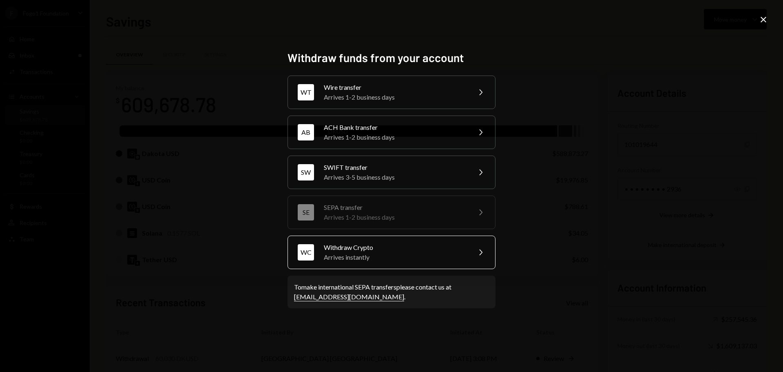
click at [374, 255] on div "Arrives instantly" at bounding box center [395, 257] width 142 height 10
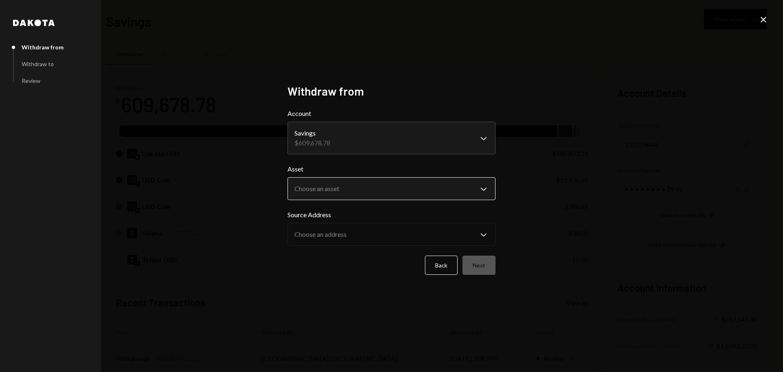
click at [336, 195] on body "F Fogo1 Foundation Caret Down Home Home Inbox Inbox Activities Transactions Acc…" at bounding box center [391, 186] width 783 height 372
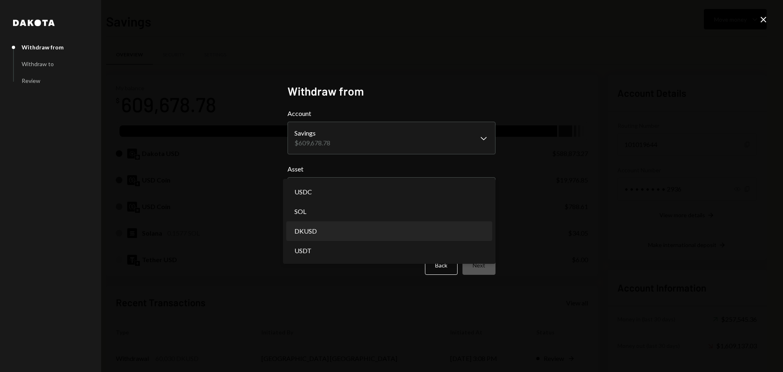
select select "*****"
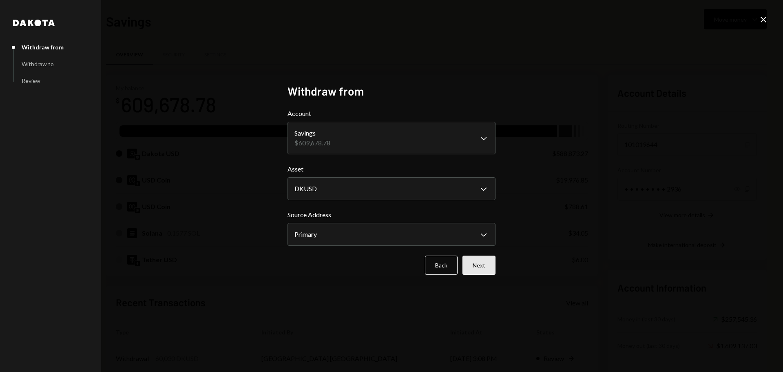
click at [476, 268] on button "Next" at bounding box center [479, 264] width 33 height 19
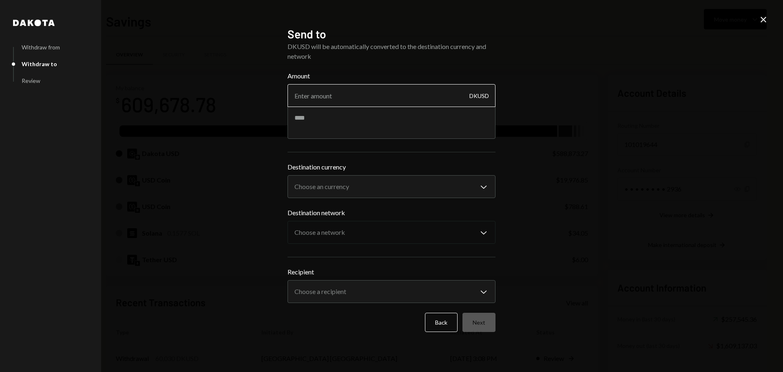
click at [349, 101] on input "Amount" at bounding box center [392, 95] width 208 height 23
type input "10000"
click at [341, 120] on textarea at bounding box center [392, 122] width 208 height 33
type textarea "**********"
click at [320, 189] on body "F Fogo1 Foundation Caret Down Home Home Inbox Inbox Activities Transactions Acc…" at bounding box center [391, 186] width 783 height 372
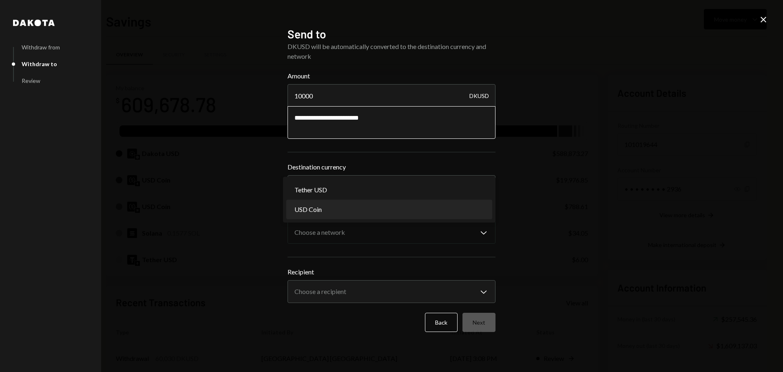
select select "****"
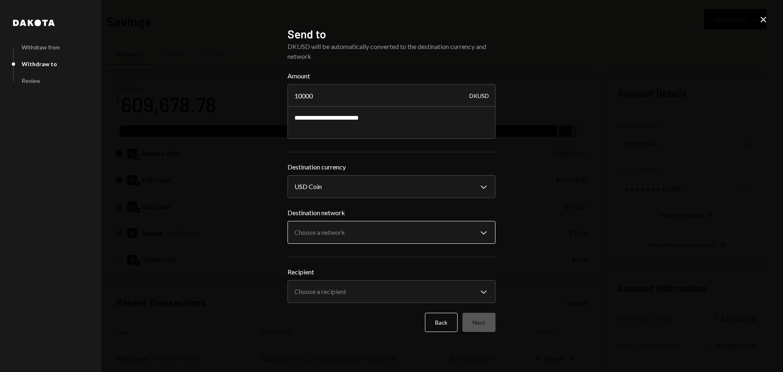
click at [326, 235] on body "F Fogo1 Foundation Caret Down Home Home Inbox Inbox Activities Transactions Acc…" at bounding box center [391, 186] width 783 height 372
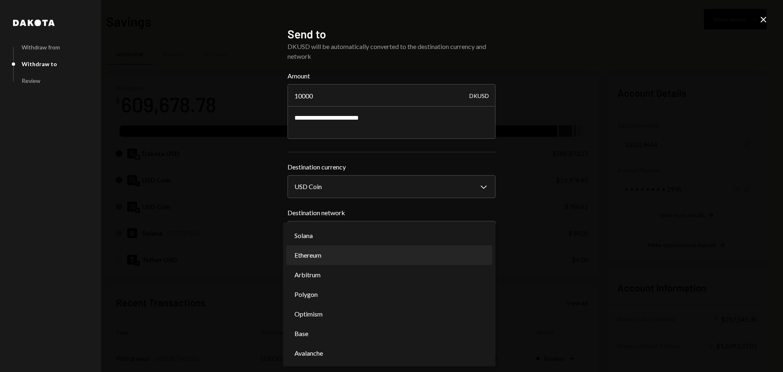
select select "**********"
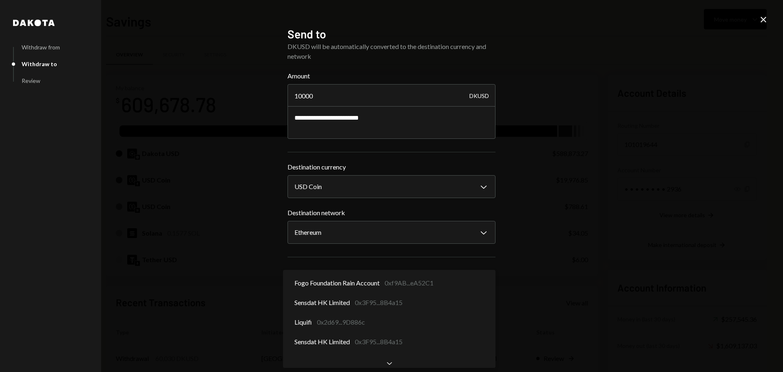
click at [346, 288] on body "F Fogo1 Foundation Caret Down Home Home Inbox Inbox Activities Transactions Acc…" at bounding box center [391, 186] width 783 height 372
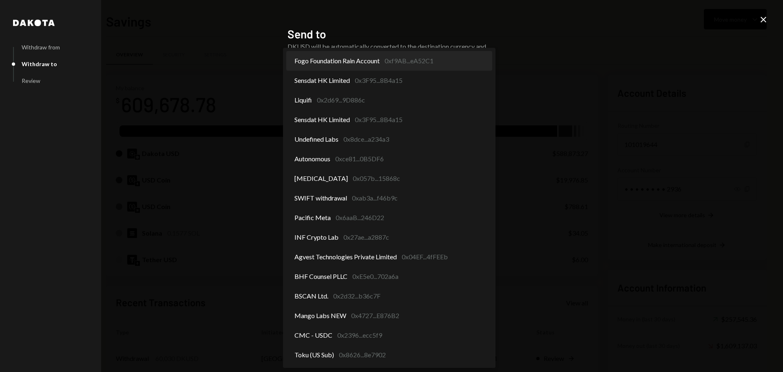
select select "**********"
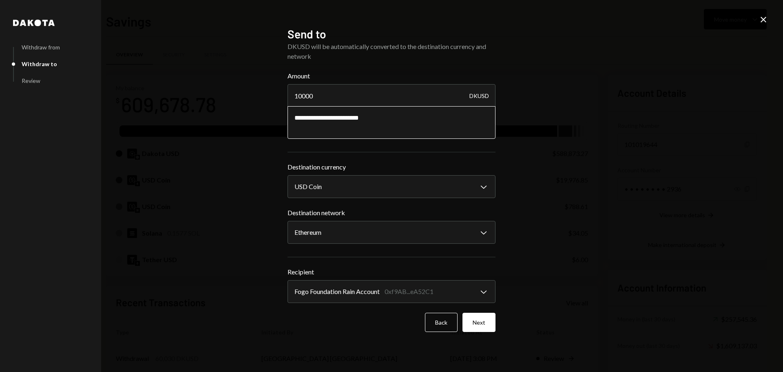
drag, startPoint x: 322, startPoint y: 120, endPoint x: 351, endPoint y: 118, distance: 29.1
click at [351, 118] on textarea "**********" at bounding box center [392, 122] width 208 height 33
click at [347, 119] on textarea "**********" at bounding box center [392, 122] width 208 height 33
click at [482, 327] on button "Next" at bounding box center [479, 321] width 33 height 19
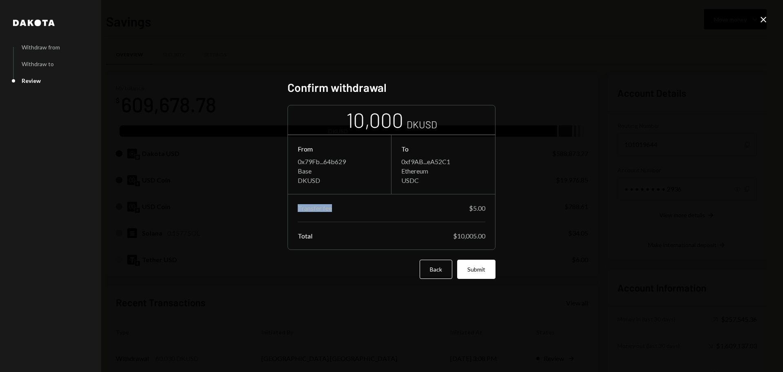
drag, startPoint x: 299, startPoint y: 210, endPoint x: 385, endPoint y: 207, distance: 85.3
click at [385, 207] on div "Transfer fee $5.00" at bounding box center [392, 208] width 188 height 8
drag, startPoint x: 302, startPoint y: 175, endPoint x: 326, endPoint y: 181, distance: 24.4
click at [326, 181] on div "0x79Fb...64b629 Base DKUSD" at bounding box center [340, 170] width 84 height 27
click at [405, 183] on div "USDC" at bounding box center [443, 180] width 84 height 8
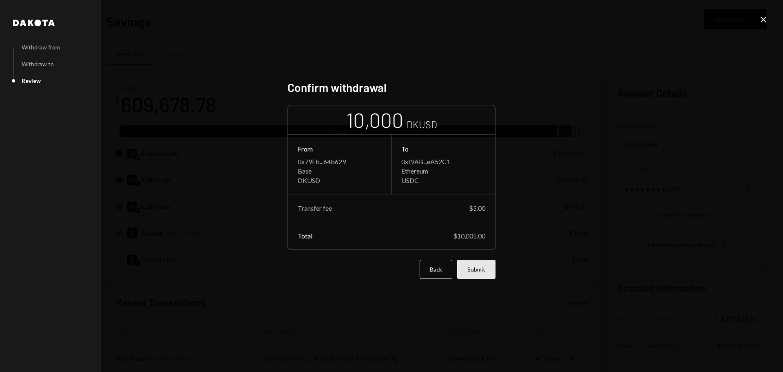
click at [472, 274] on button "Submit" at bounding box center [476, 268] width 38 height 19
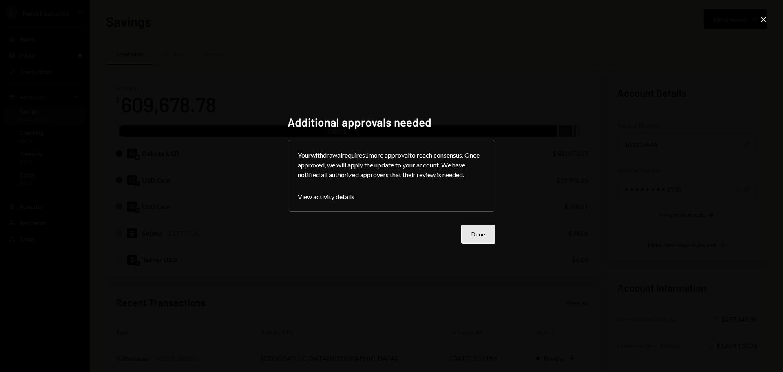
click at [486, 237] on button "Done" at bounding box center [478, 233] width 34 height 19
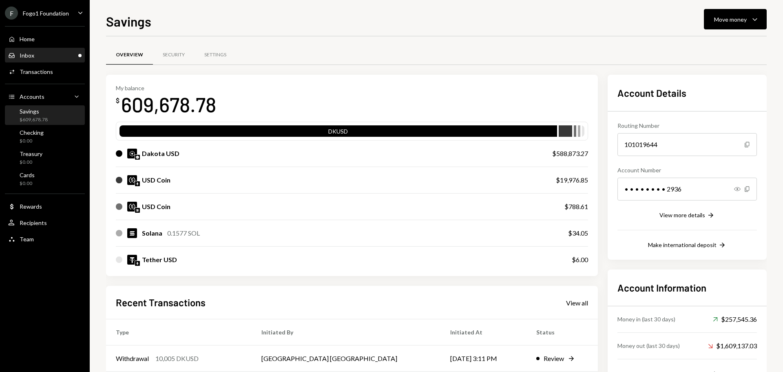
click at [69, 58] on div "Inbox Inbox" at bounding box center [44, 55] width 73 height 7
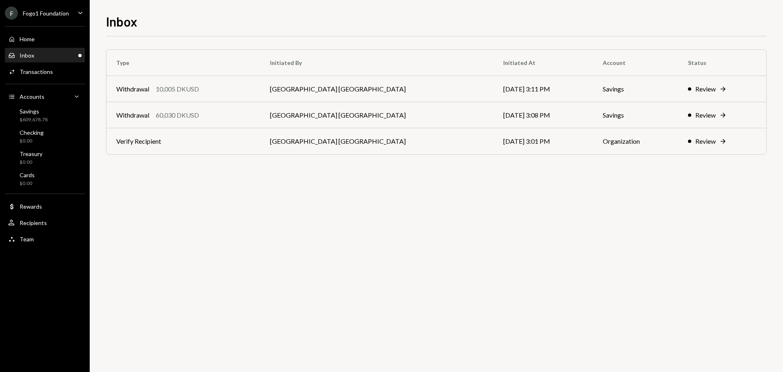
click at [45, 49] on div "Inbox Inbox" at bounding box center [44, 56] width 73 height 14
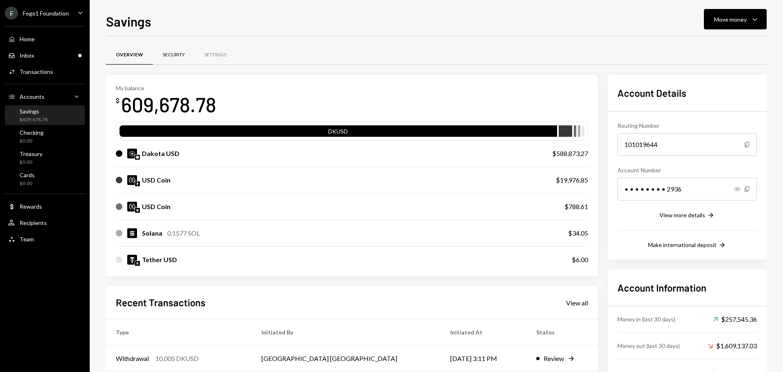
click at [172, 53] on div "Security" at bounding box center [174, 54] width 22 height 7
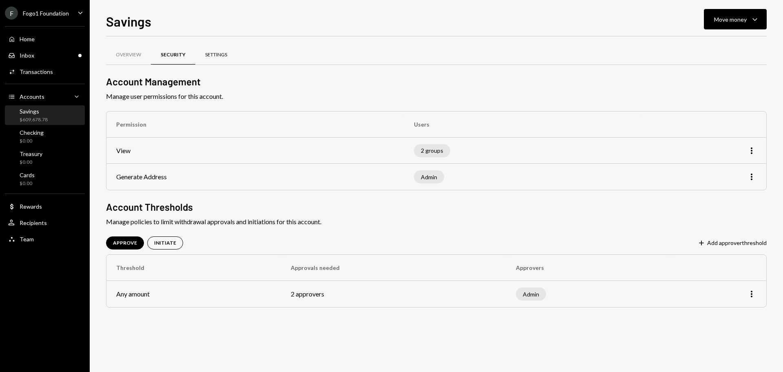
click at [229, 55] on div "Settings" at bounding box center [216, 55] width 42 height 20
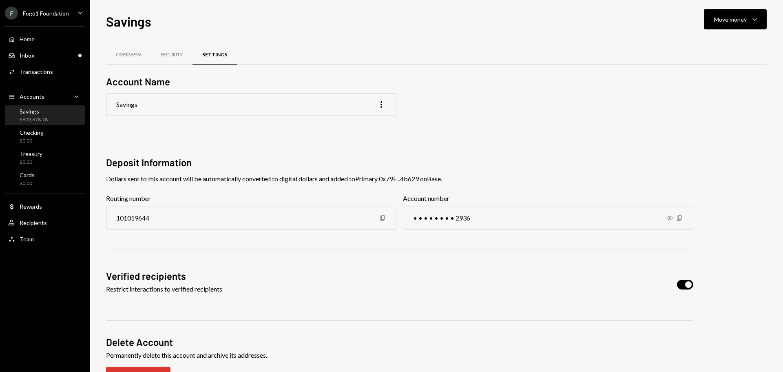
click at [61, 16] on div "Fogo1 Foundation" at bounding box center [46, 13] width 46 height 7
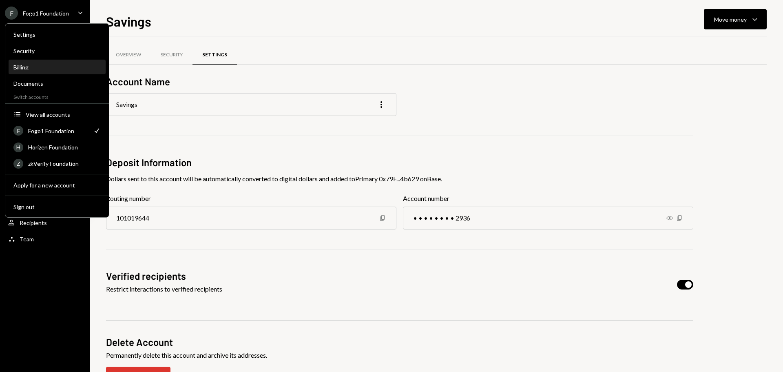
click at [51, 68] on div "Billing" at bounding box center [56, 67] width 87 height 7
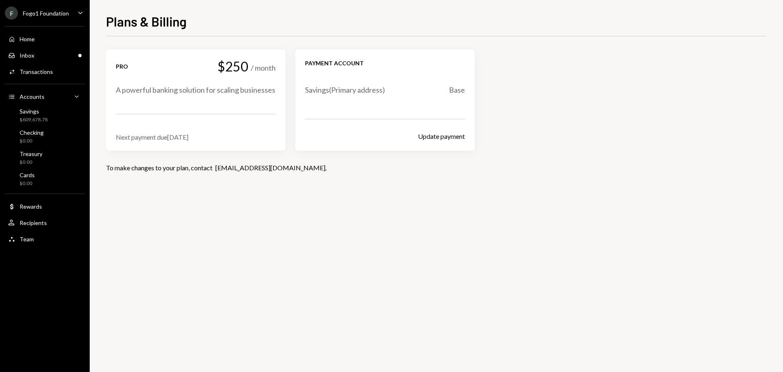
click at [160, 135] on div "Next payment due Sep 18, 2025" at bounding box center [196, 137] width 160 height 8
drag, startPoint x: 143, startPoint y: 139, endPoint x: 170, endPoint y: 139, distance: 26.9
click at [170, 139] on div "Next payment due Sep 18, 2025" at bounding box center [196, 137] width 160 height 8
click at [317, 88] on div "Savings ( Primary address)" at bounding box center [345, 90] width 80 height 10
click at [53, 119] on div "Savings $609,678.78" at bounding box center [44, 116] width 73 height 16
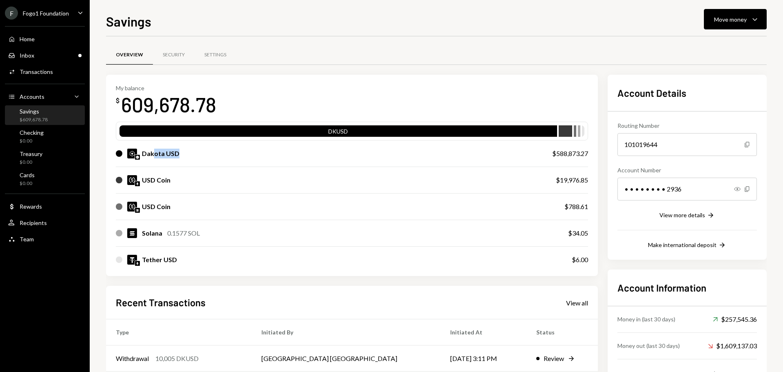
drag, startPoint x: 155, startPoint y: 154, endPoint x: 277, endPoint y: 158, distance: 122.0
click at [277, 158] on div "Dakota USD" at bounding box center [326, 153] width 420 height 10
click at [195, 284] on div "My balance $ 609,678.78 DKUSD Dakota USD $588,873.27 USD Coin $19,976.85 USD Co…" at bounding box center [352, 275] width 492 height 401
click at [61, 52] on div "Inbox Inbox" at bounding box center [44, 55] width 73 height 7
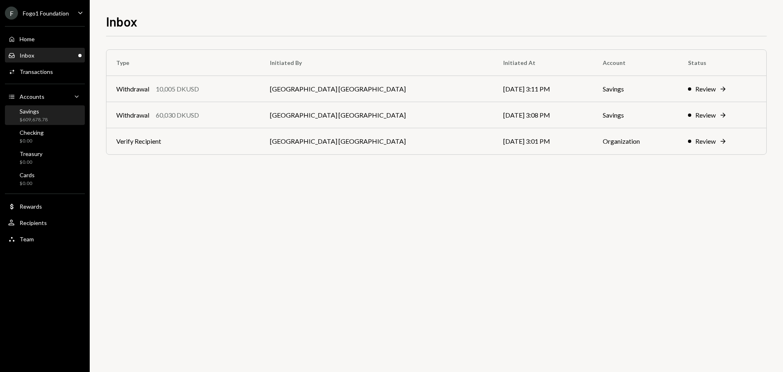
click at [49, 123] on div "Savings $609,678.78" at bounding box center [44, 116] width 73 height 16
